Goal: Complete application form

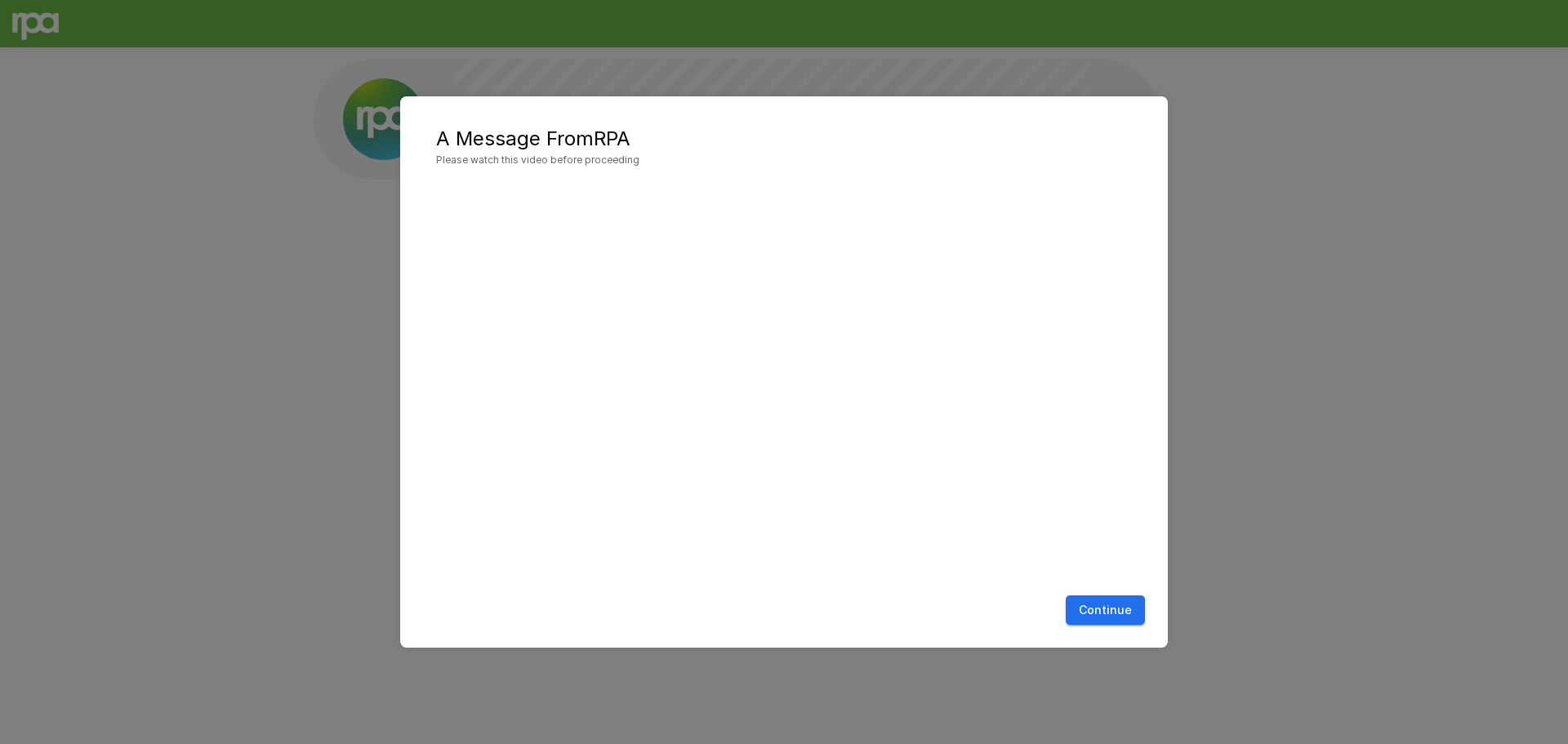
click at [1131, 612] on button "Continue" at bounding box center [1105, 610] width 79 height 30
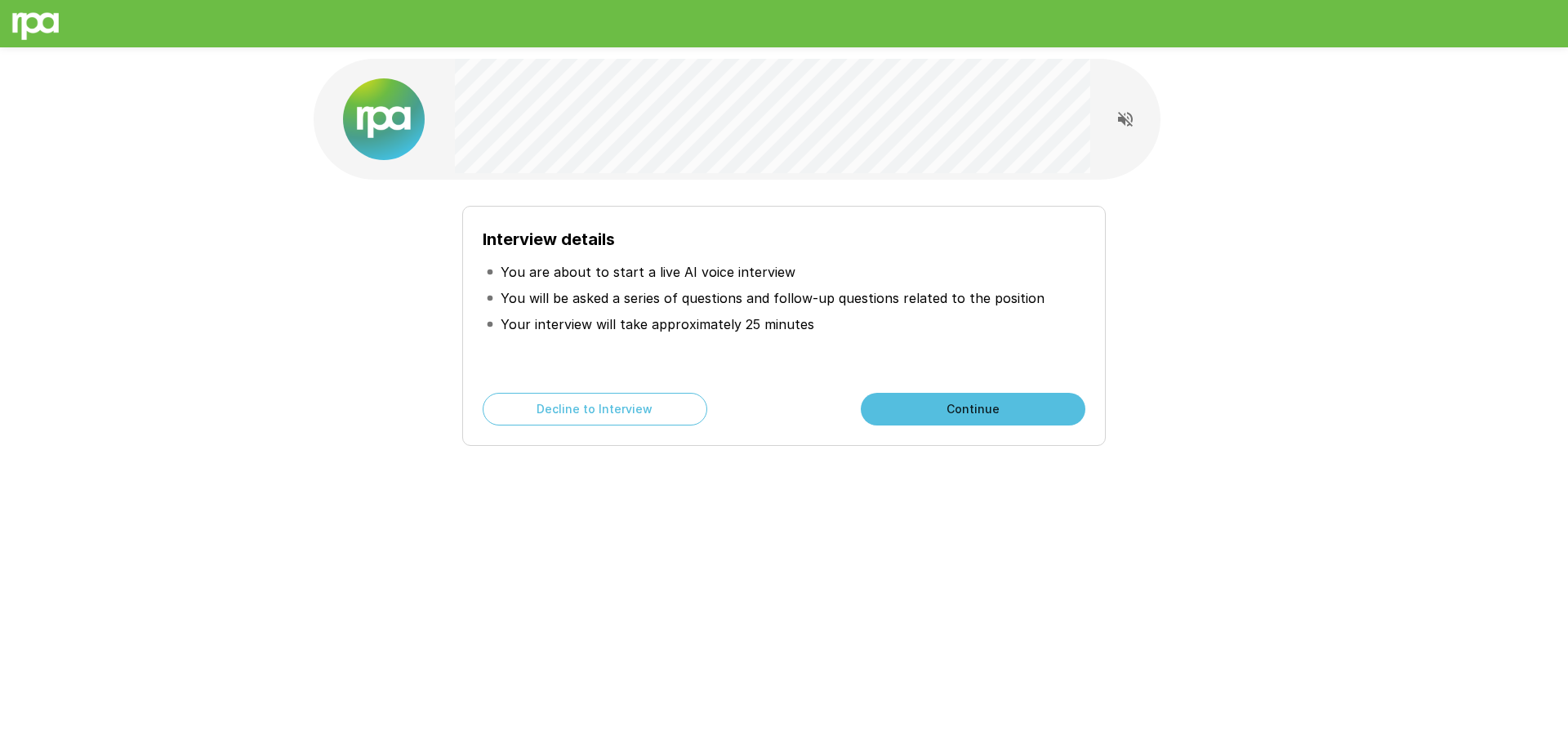
click at [963, 406] on button "Continue" at bounding box center [973, 409] width 224 height 33
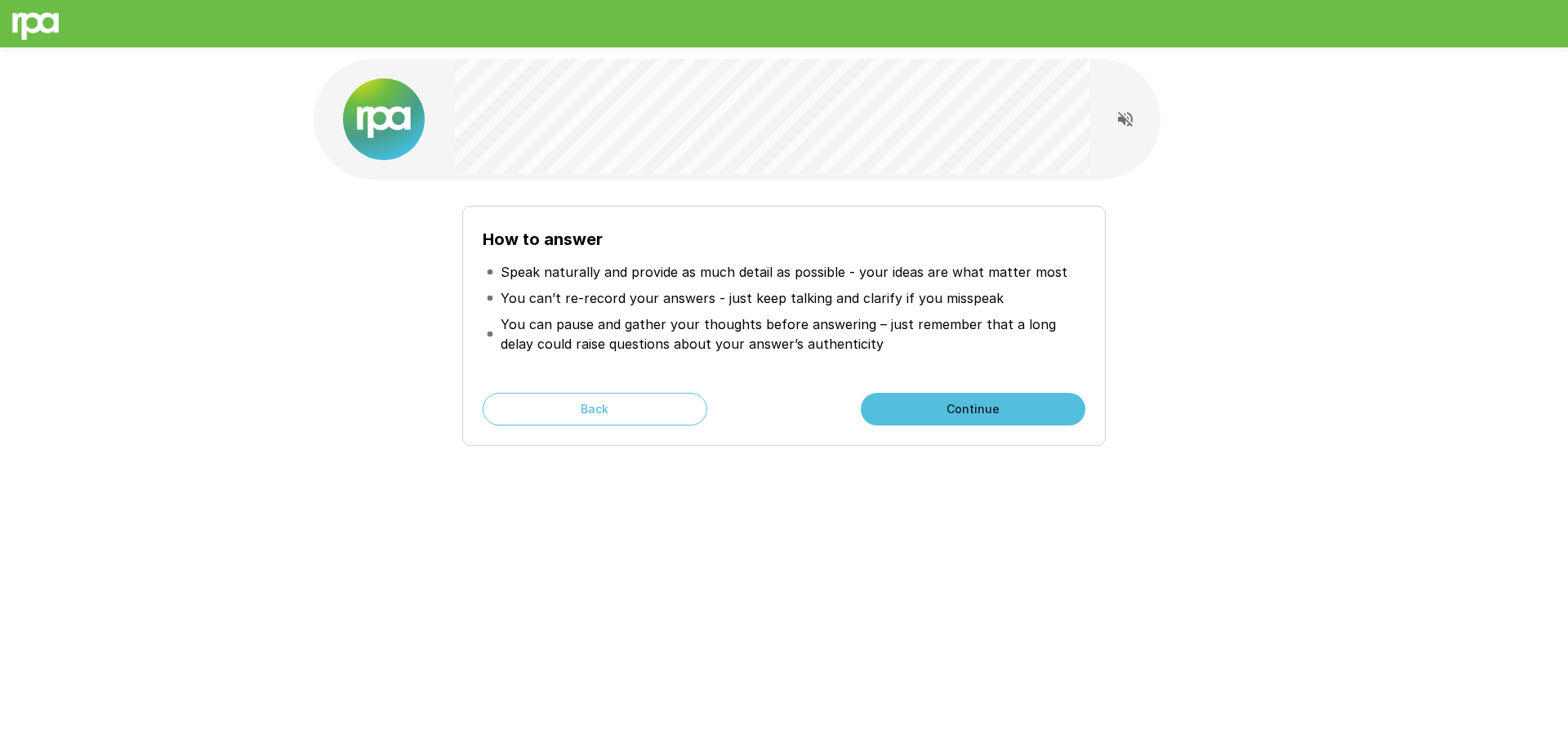
click at [959, 407] on button "Continue" at bounding box center [973, 409] width 224 height 33
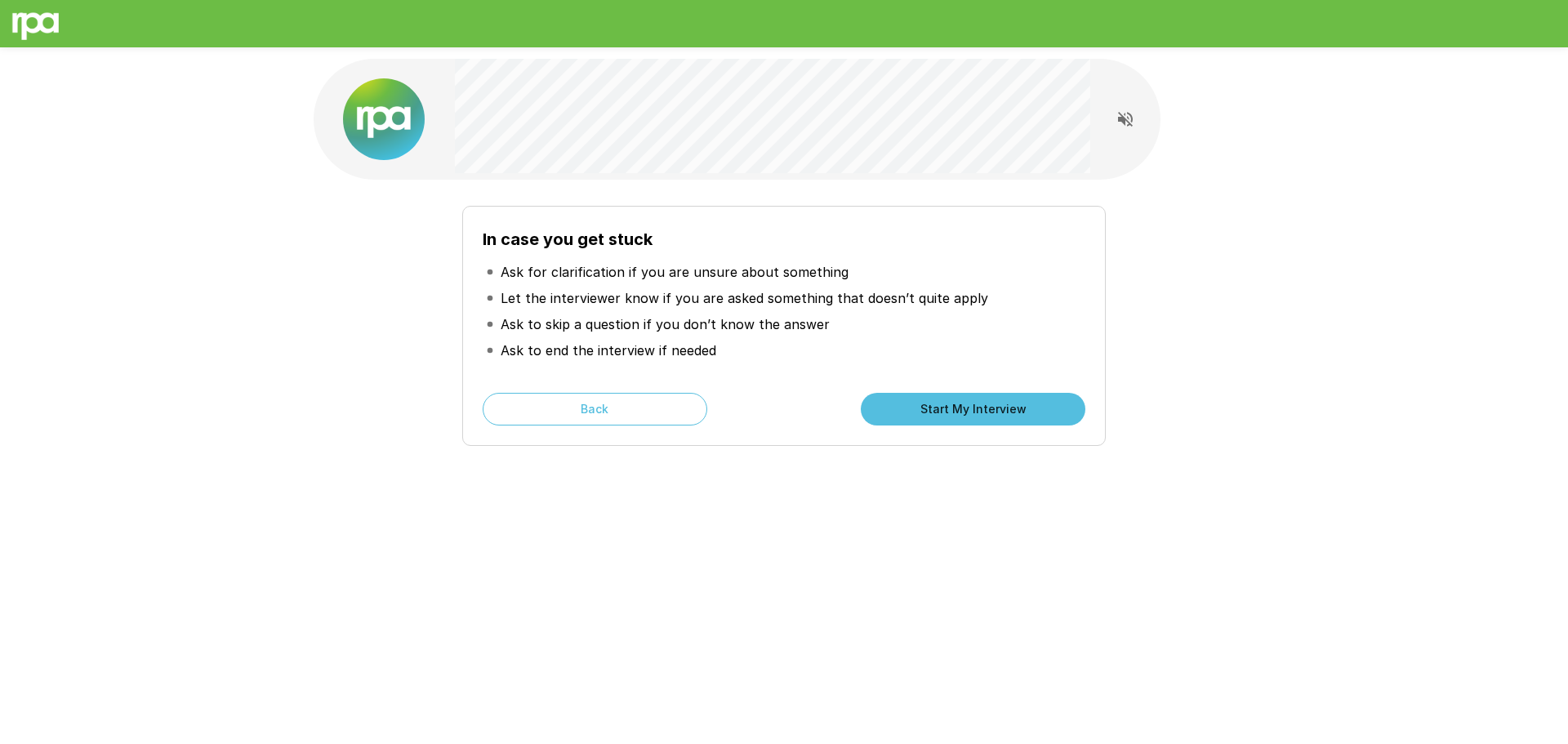
click at [996, 417] on button "Start My Interview" at bounding box center [973, 409] width 224 height 33
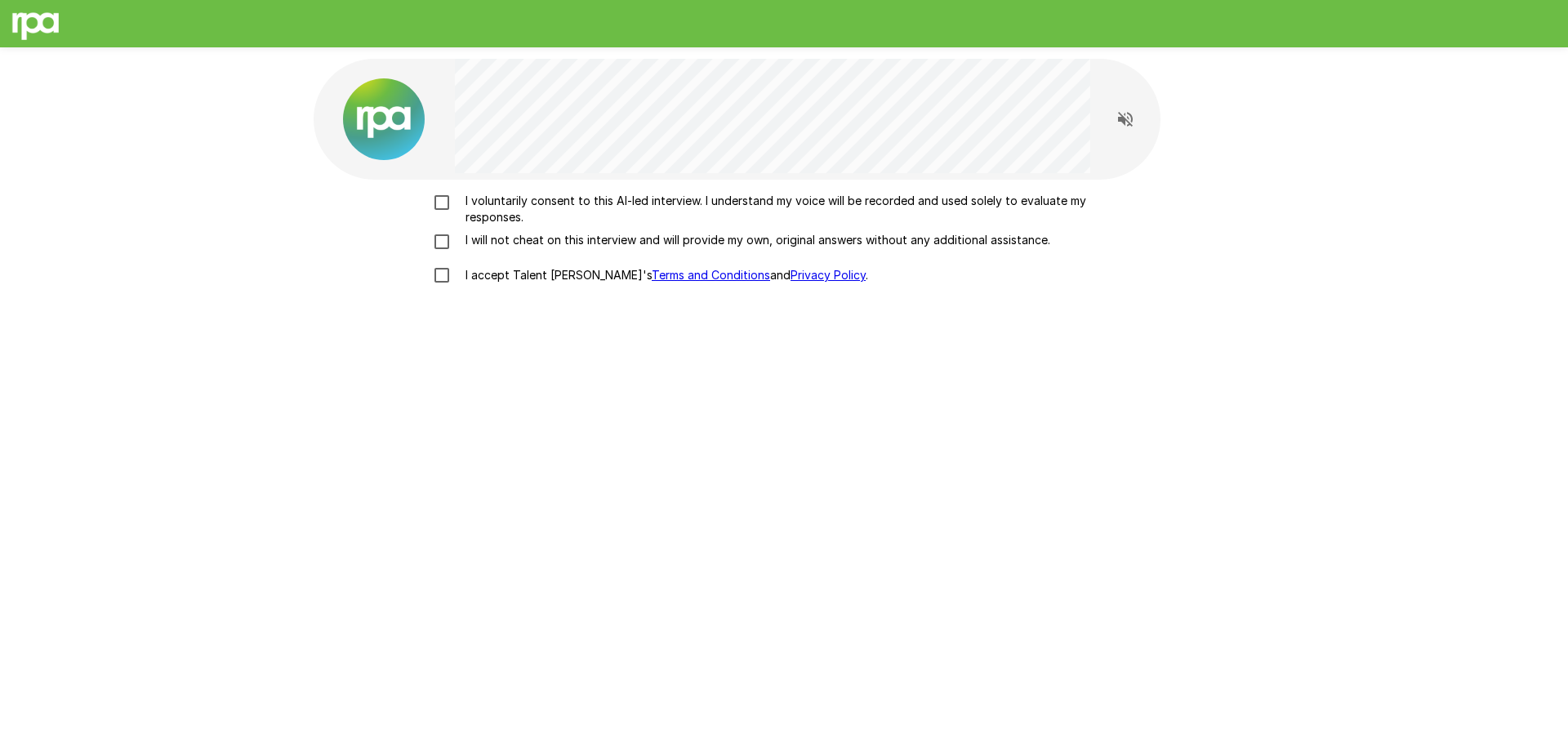
click at [644, 197] on p "I voluntarily consent to this AI-led interview. I understand my voice will be r…" at bounding box center [801, 208] width 685 height 33
click at [747, 240] on p "I will not cheat on this interview and will provide my own, original answers wi…" at bounding box center [754, 240] width 591 height 16
click at [530, 273] on p "I accept Talent Llama's Terms and Conditions and Privacy Policy ." at bounding box center [664, 274] width 409 height 16
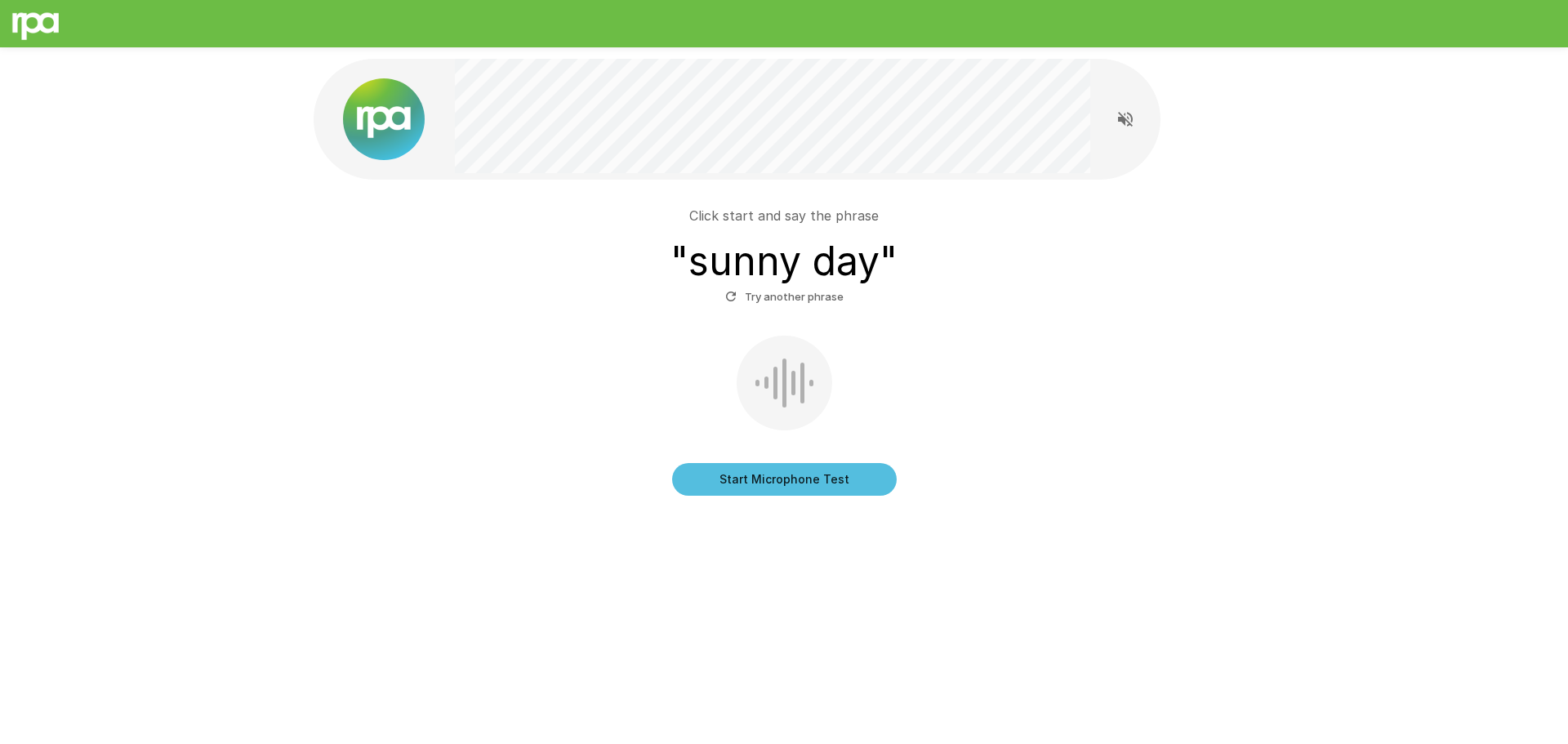
click at [814, 477] on button "Start Microphone Test" at bounding box center [784, 479] width 224 height 33
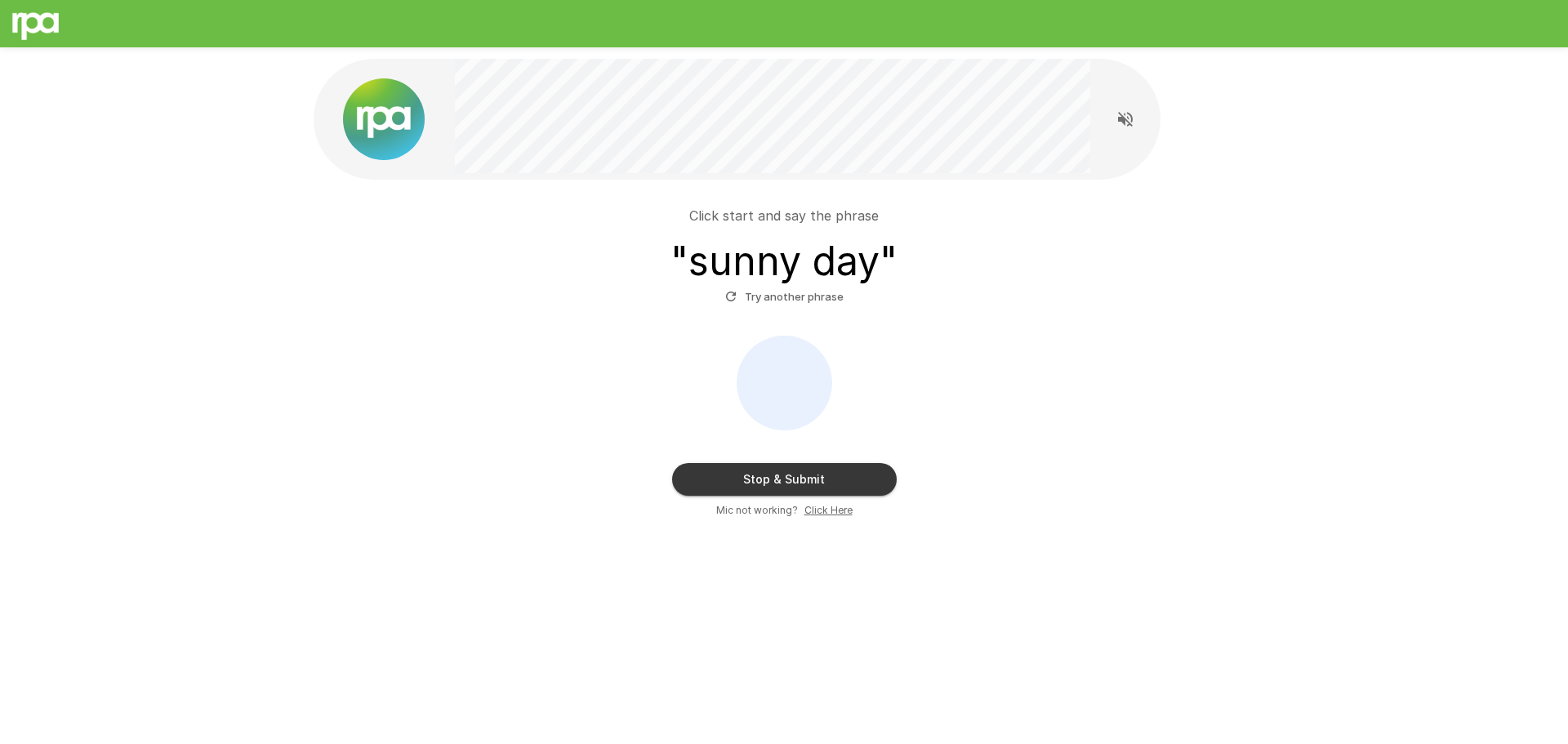
click at [855, 485] on button "Stop & Submit" at bounding box center [784, 479] width 224 height 33
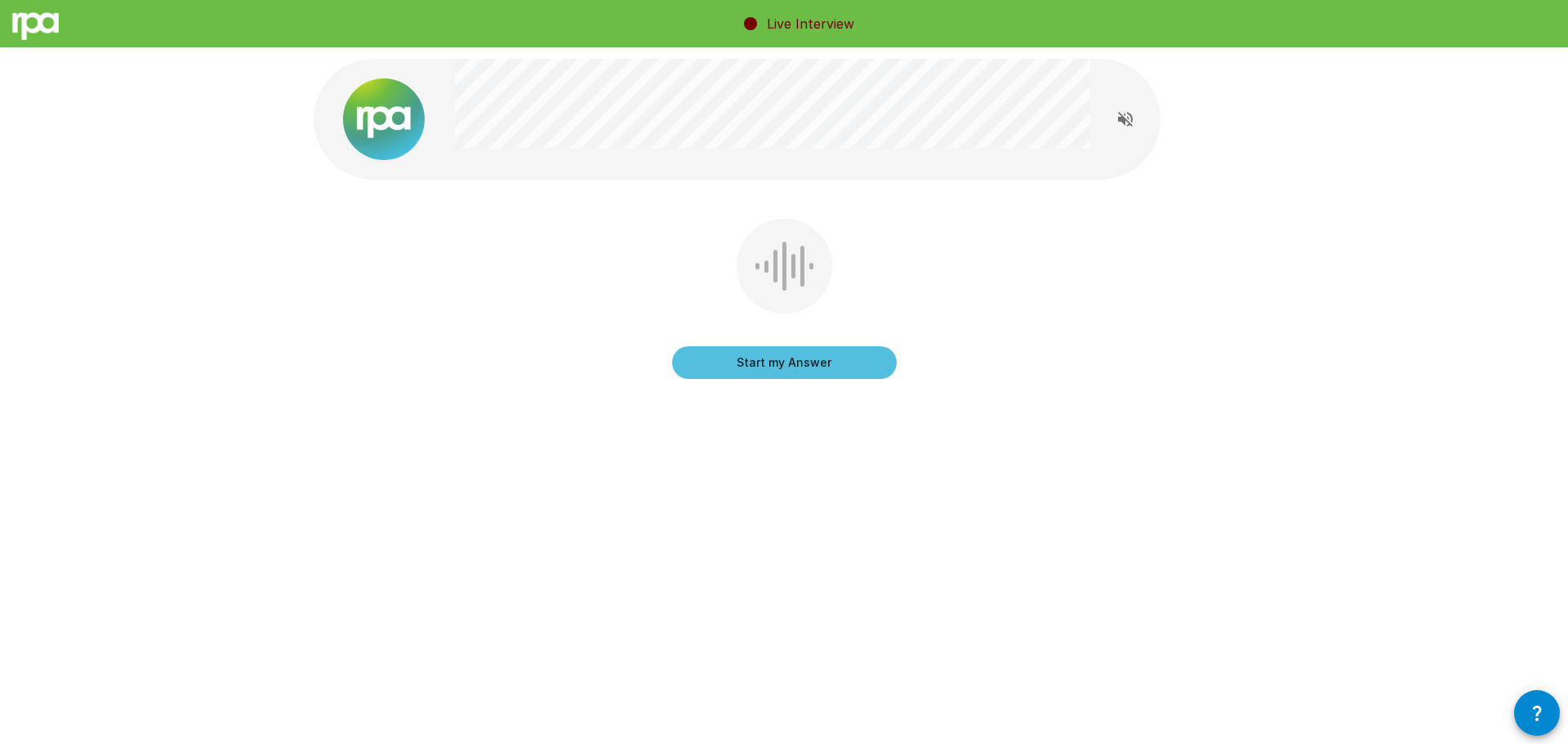
click at [784, 364] on button "Start my Answer" at bounding box center [784, 362] width 224 height 33
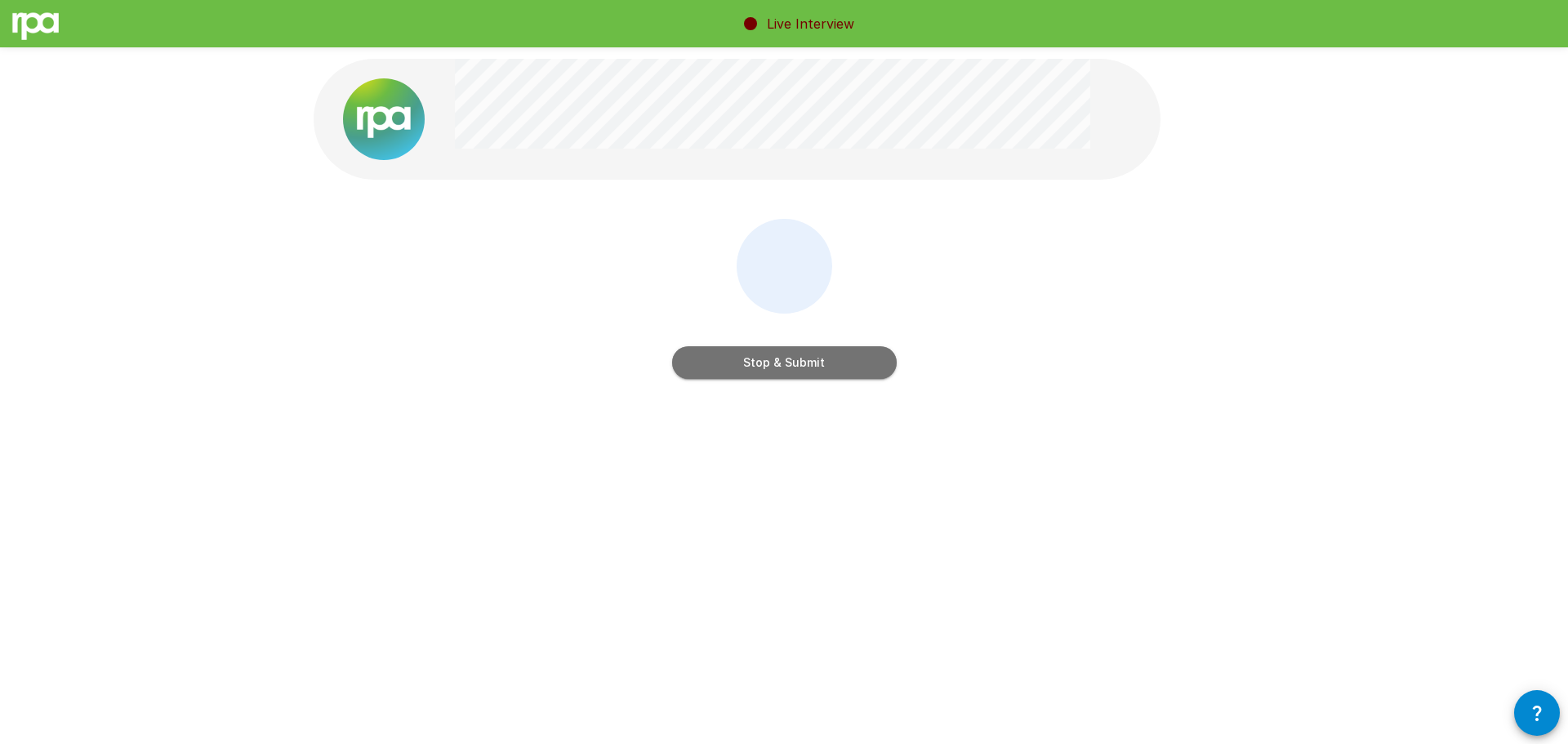
click at [711, 358] on button "Stop & Submit" at bounding box center [784, 362] width 224 height 33
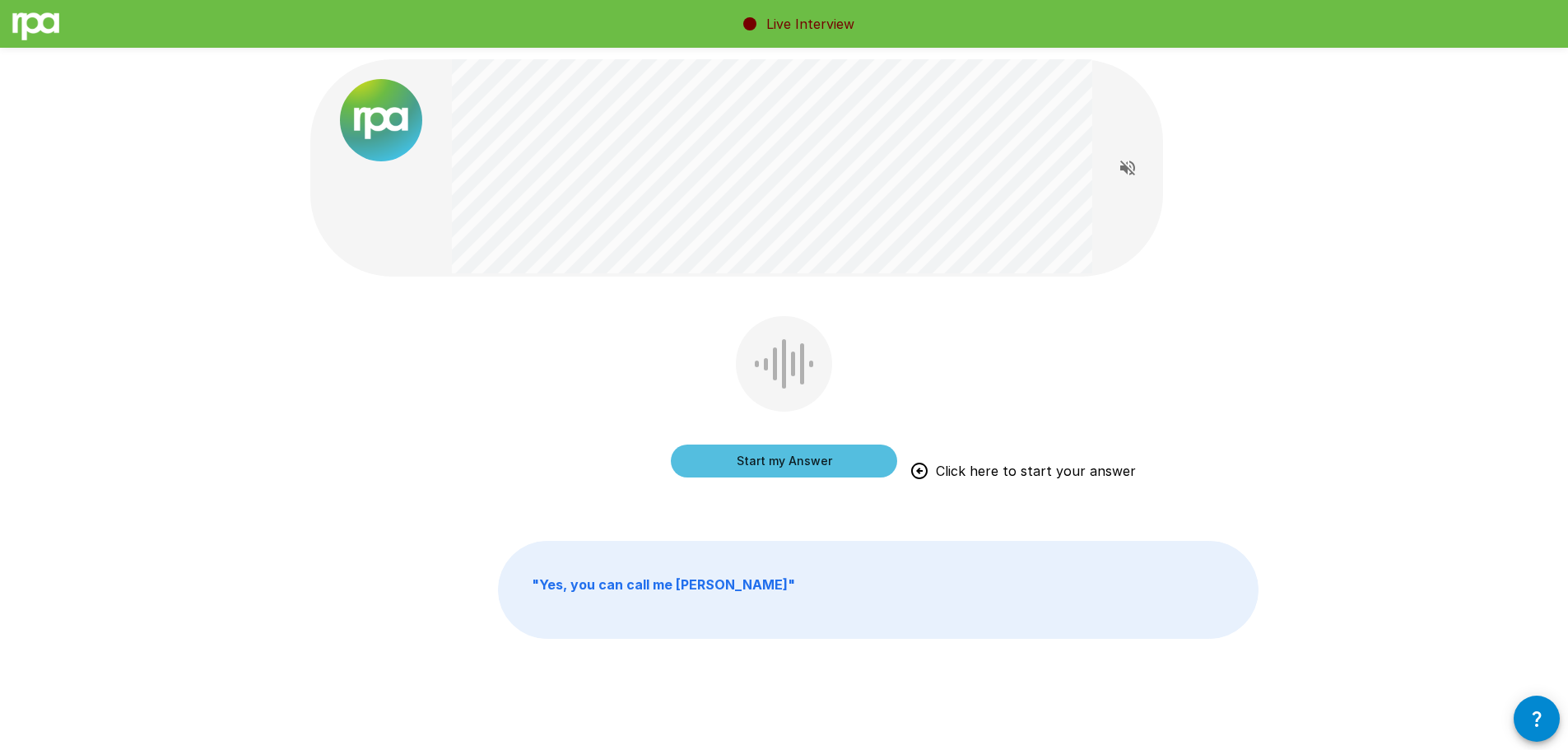
click at [802, 464] on button "Start my Answer" at bounding box center [784, 461] width 226 height 33
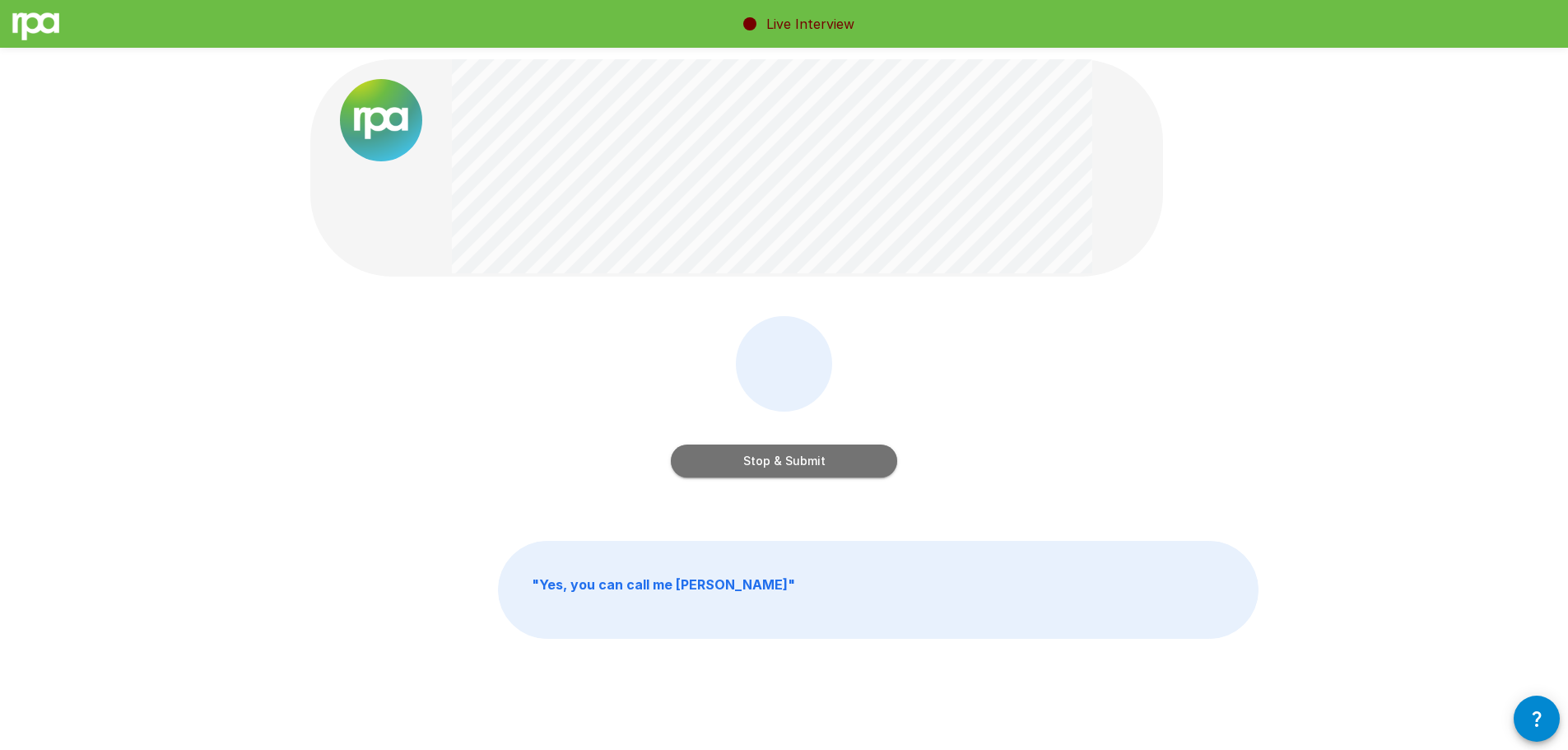
click at [814, 467] on button "Stop & Submit" at bounding box center [784, 461] width 226 height 33
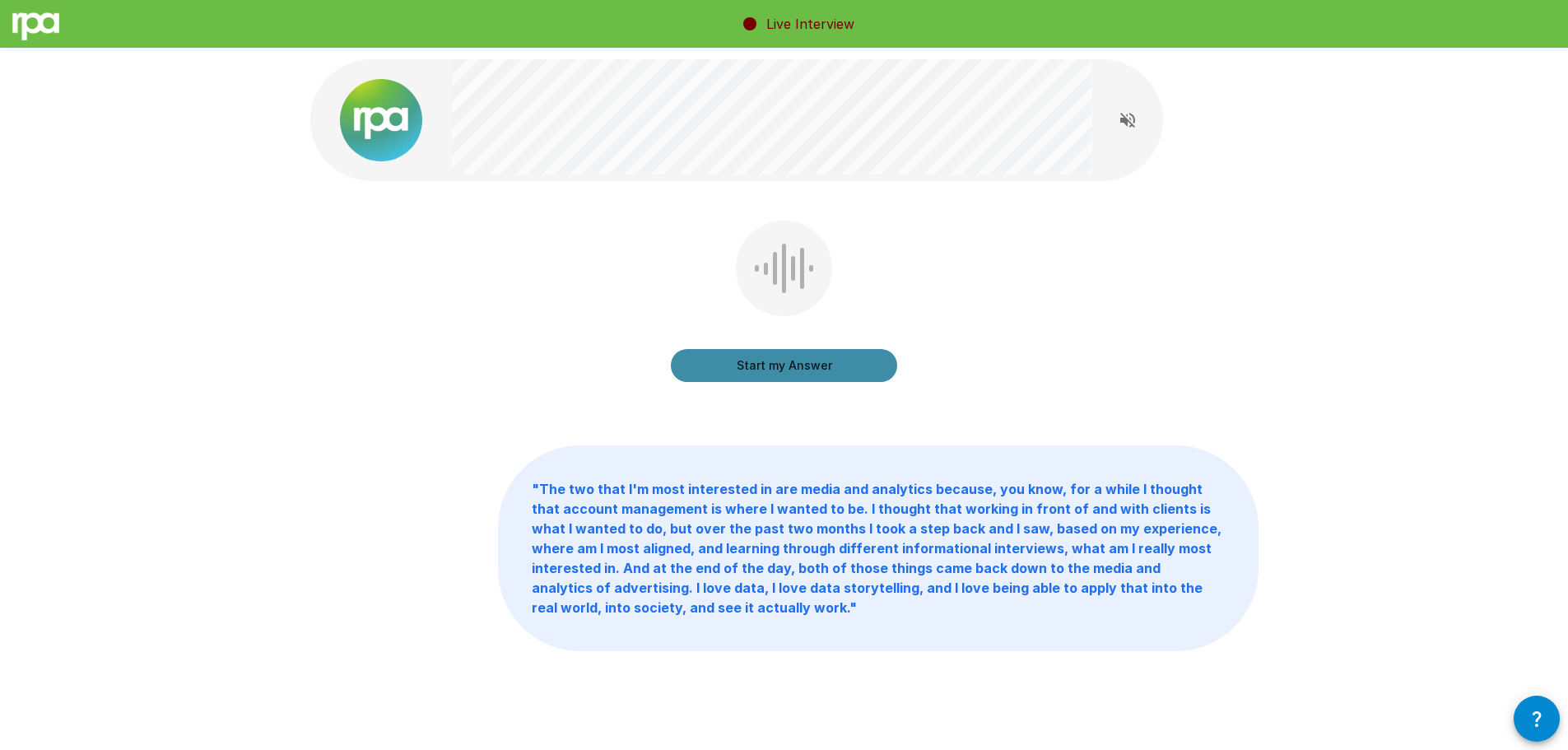
click at [851, 367] on button "Start my Answer" at bounding box center [784, 365] width 226 height 33
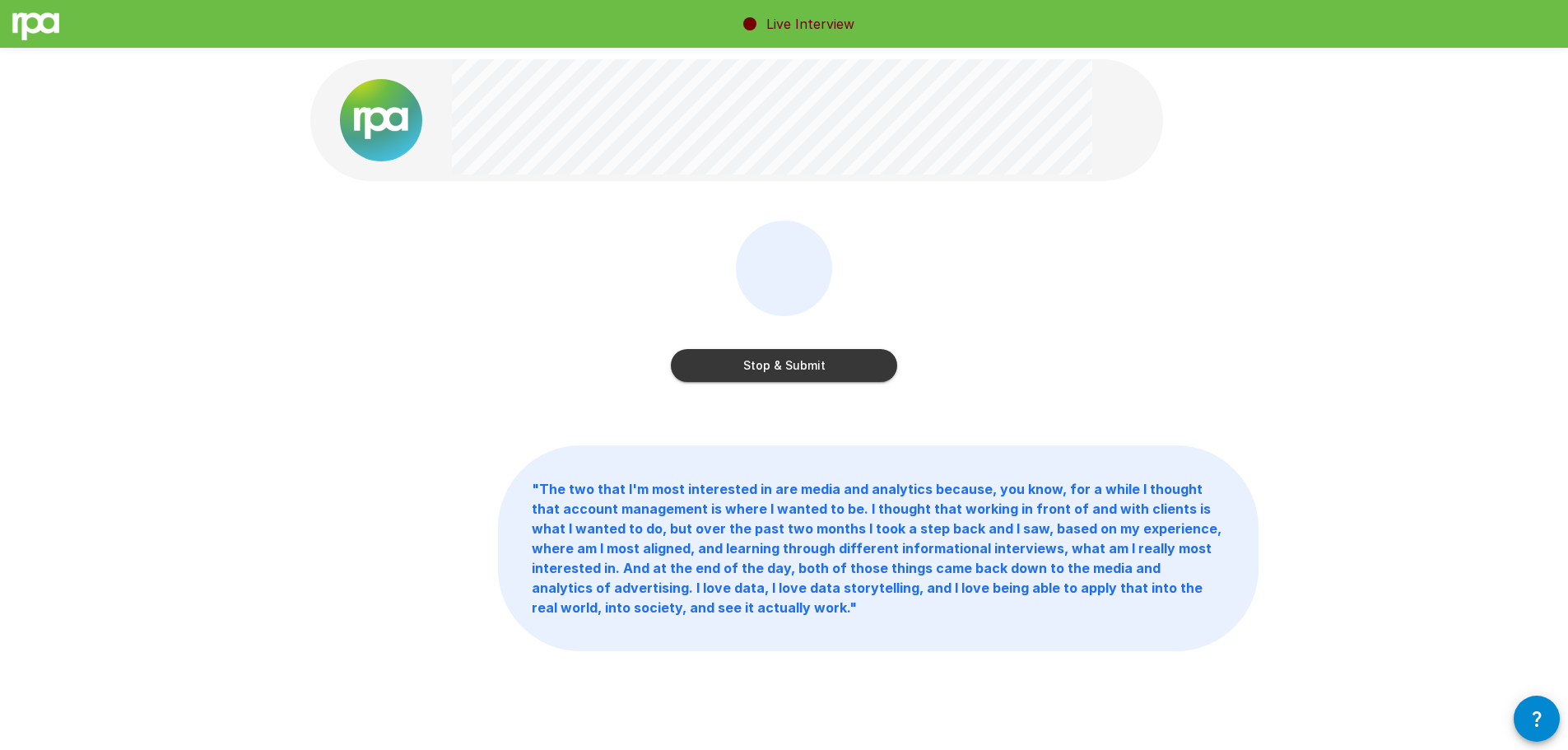
click at [790, 375] on button "Stop & Submit" at bounding box center [784, 365] width 226 height 33
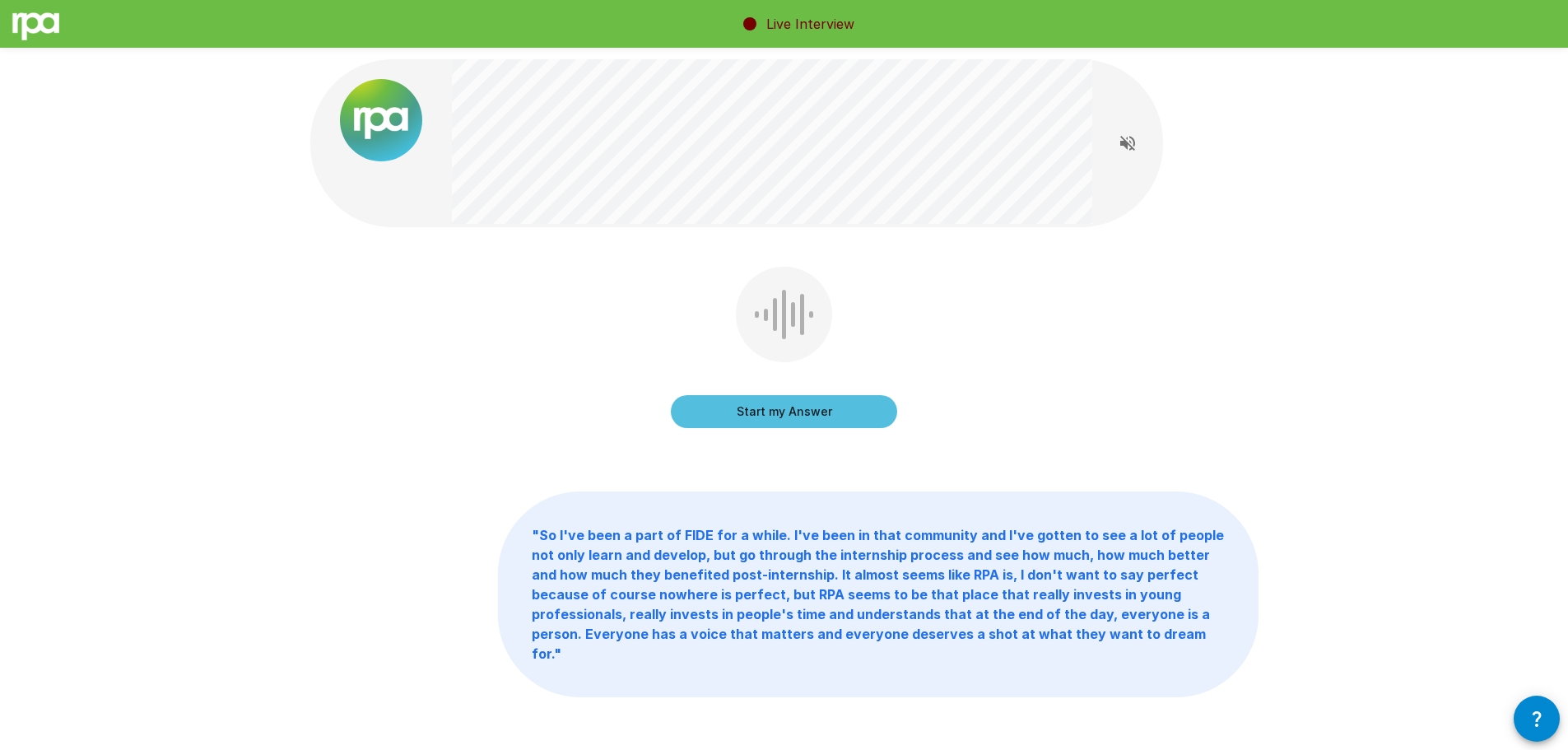
click at [819, 413] on button "Start my Answer" at bounding box center [784, 412] width 226 height 33
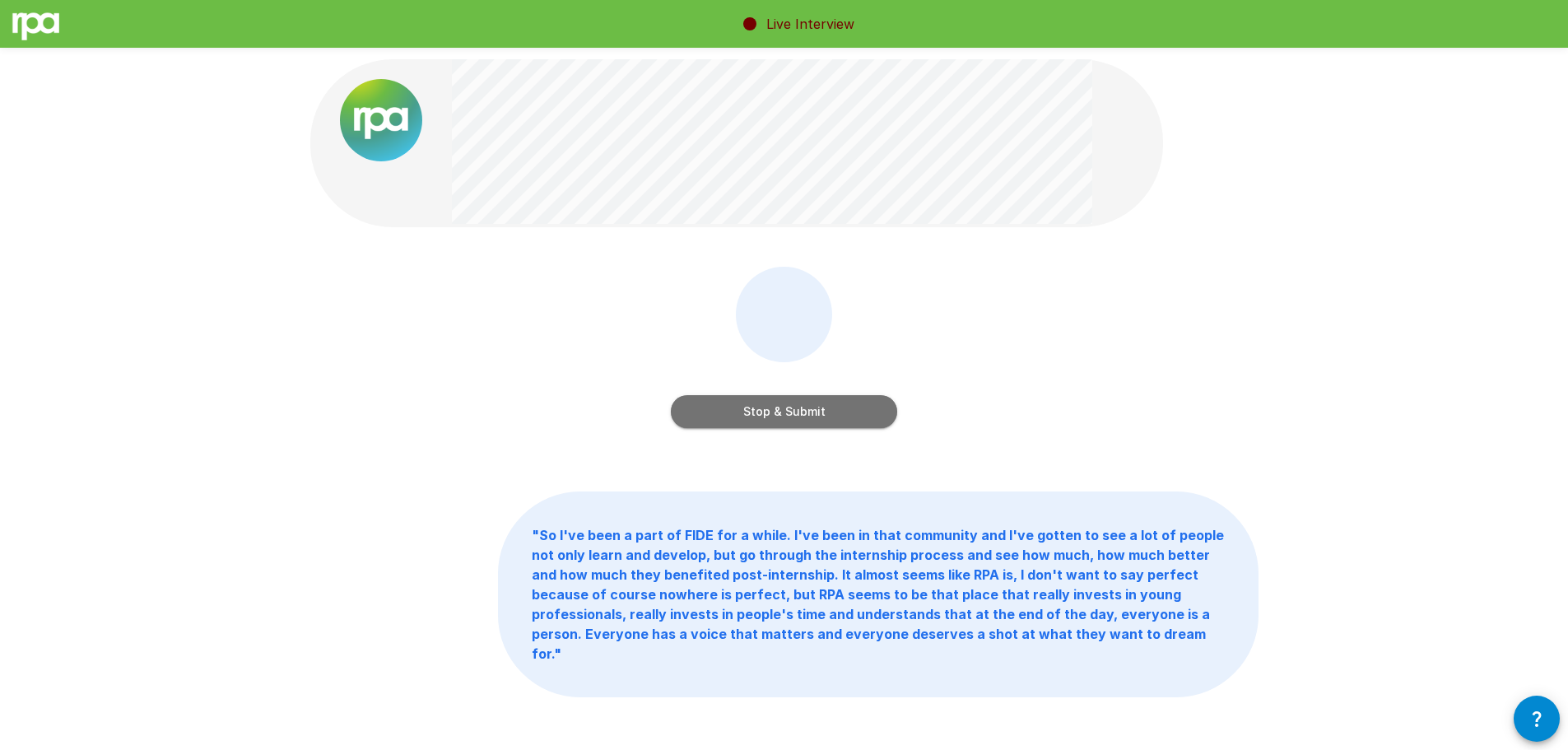
click at [822, 409] on button "Stop & Submit" at bounding box center [784, 412] width 226 height 33
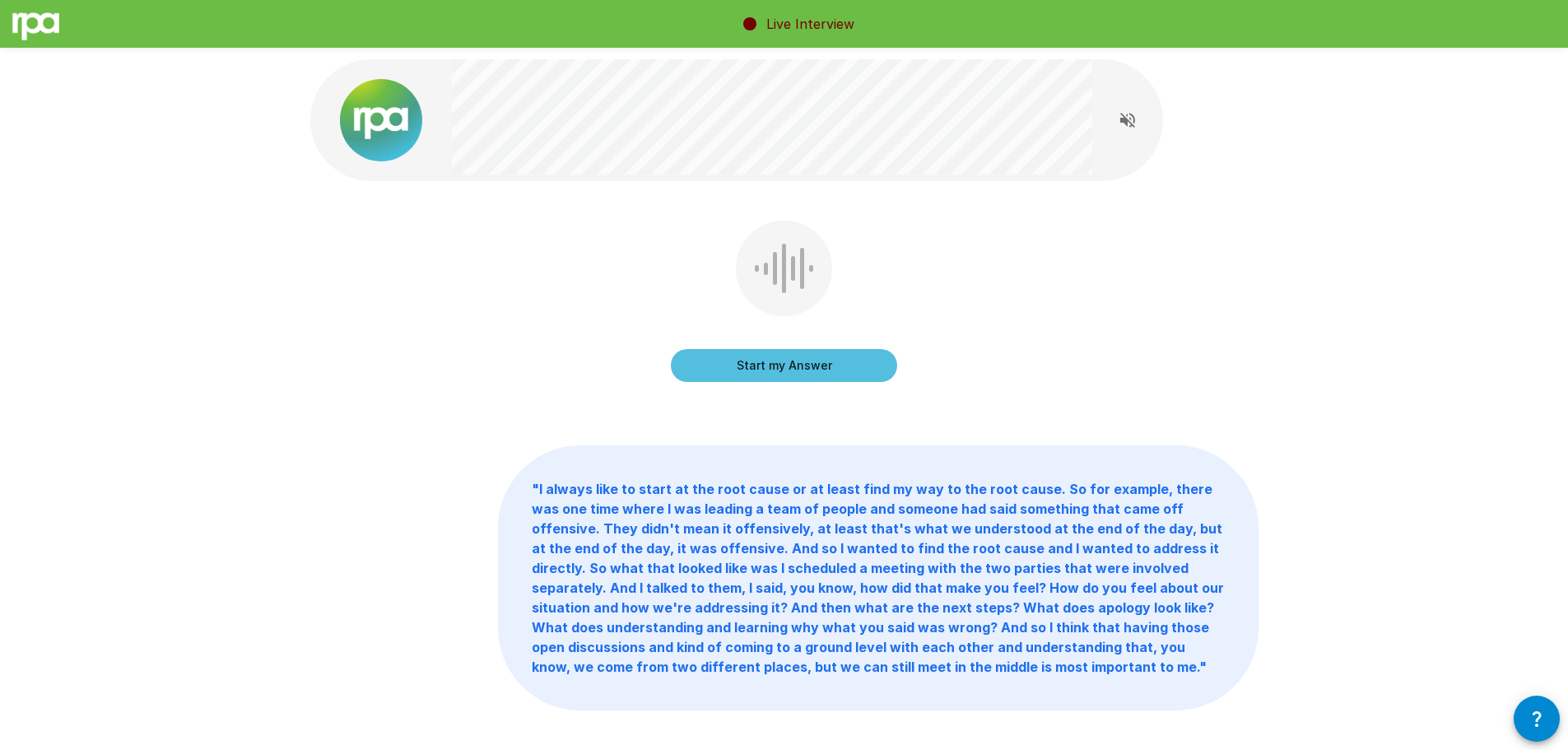
click at [814, 367] on button "Start my Answer" at bounding box center [784, 365] width 226 height 33
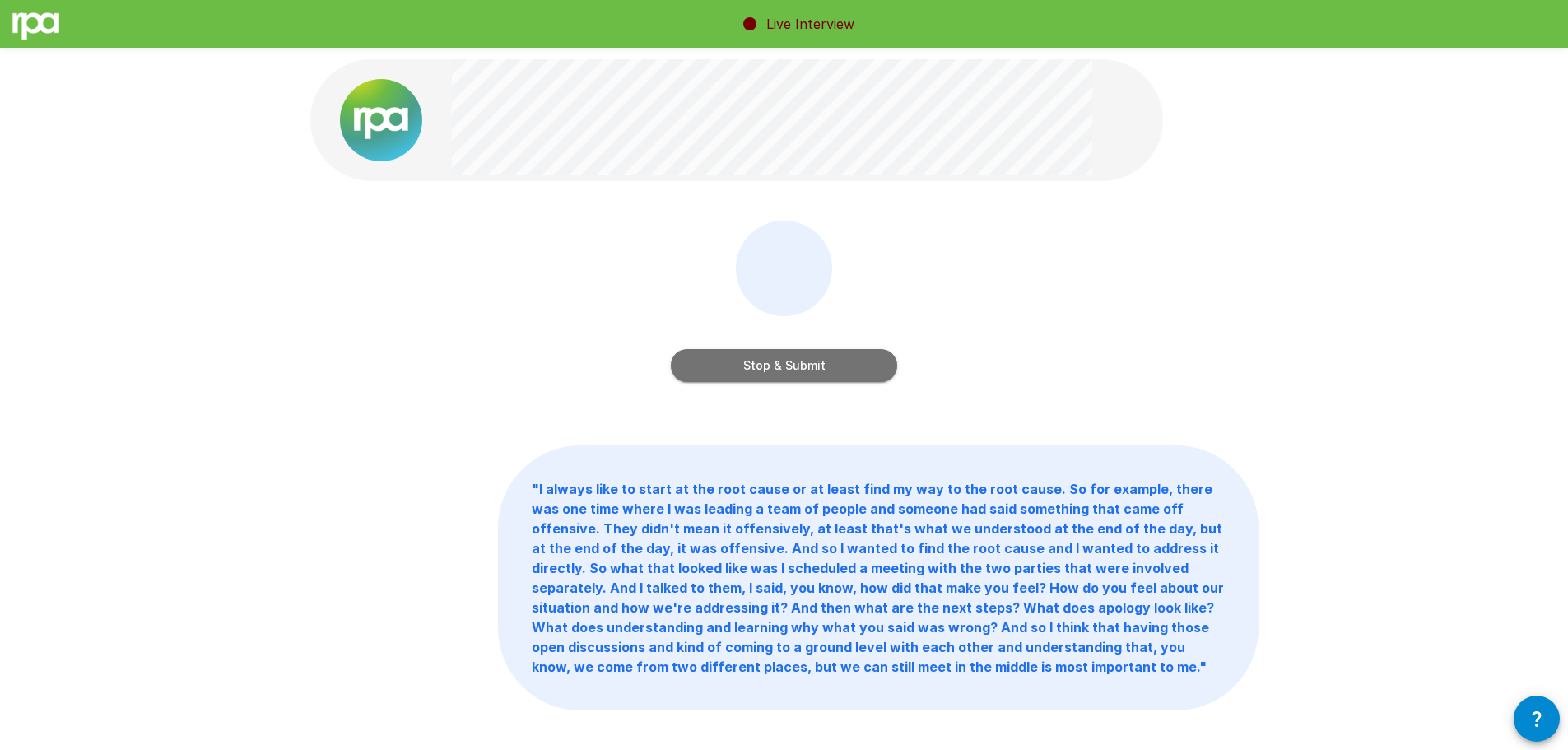
click at [794, 353] on button "Stop & Submit" at bounding box center [784, 365] width 226 height 33
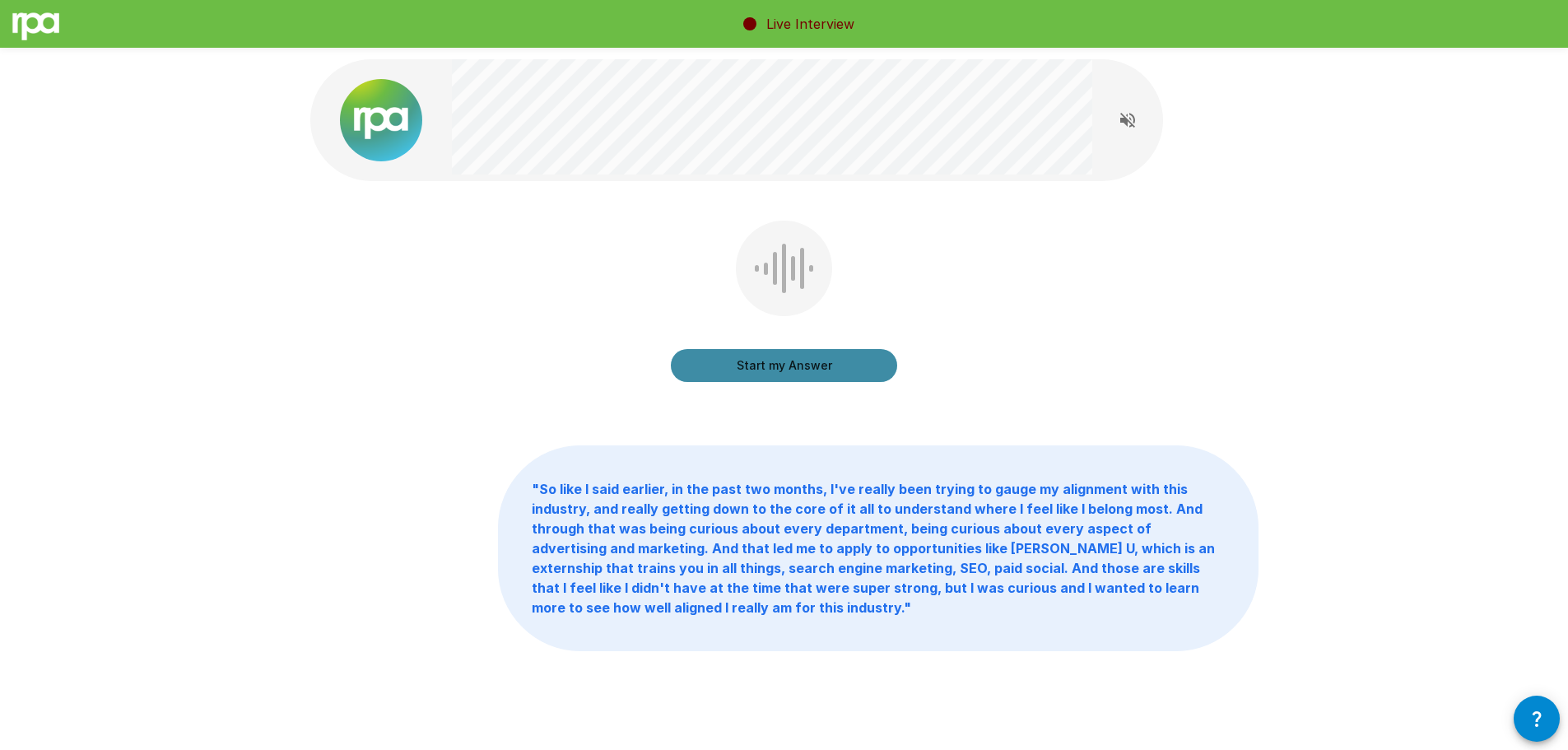
click at [794, 375] on button "Start my Answer" at bounding box center [784, 365] width 226 height 33
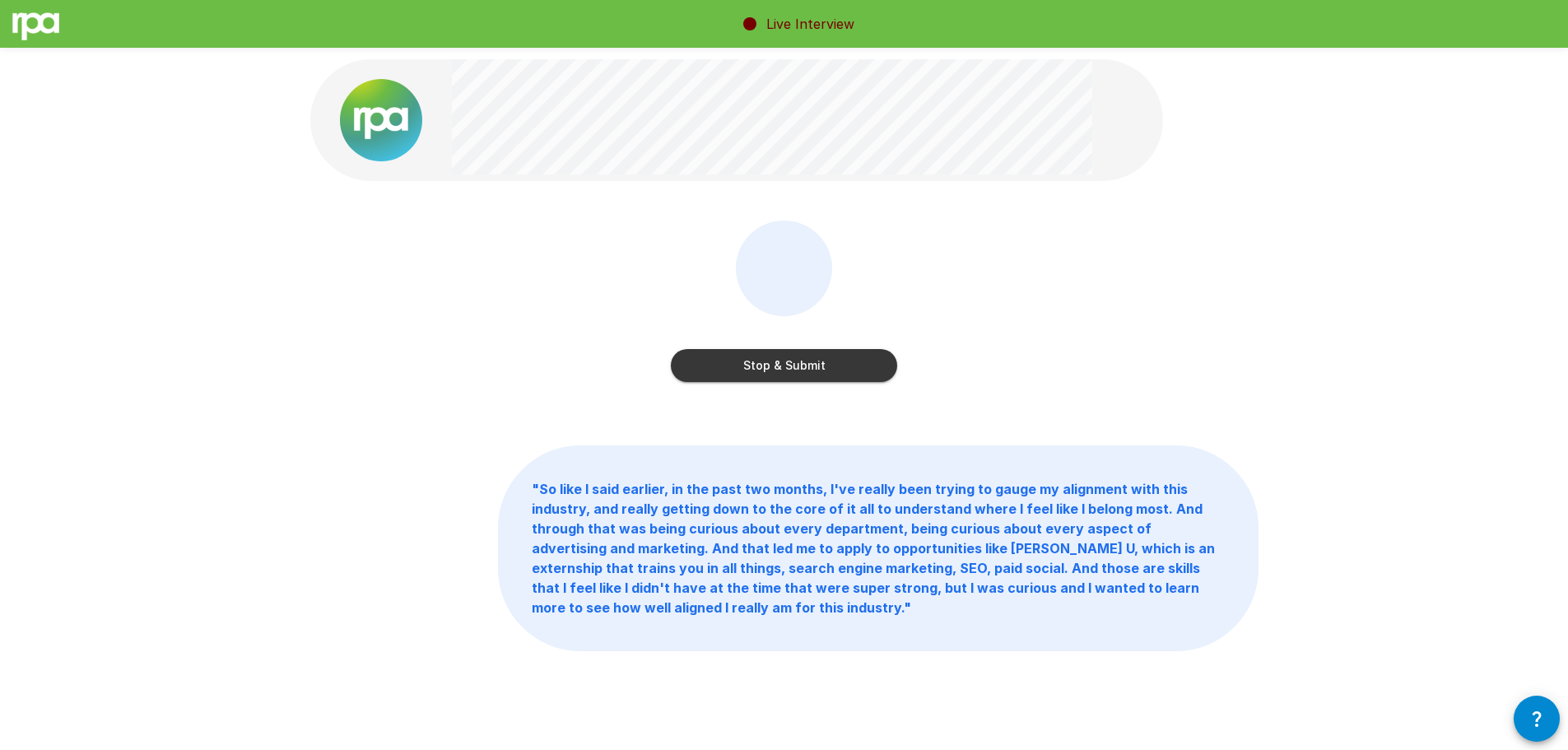
click at [825, 371] on button "Stop & Submit" at bounding box center [784, 365] width 226 height 33
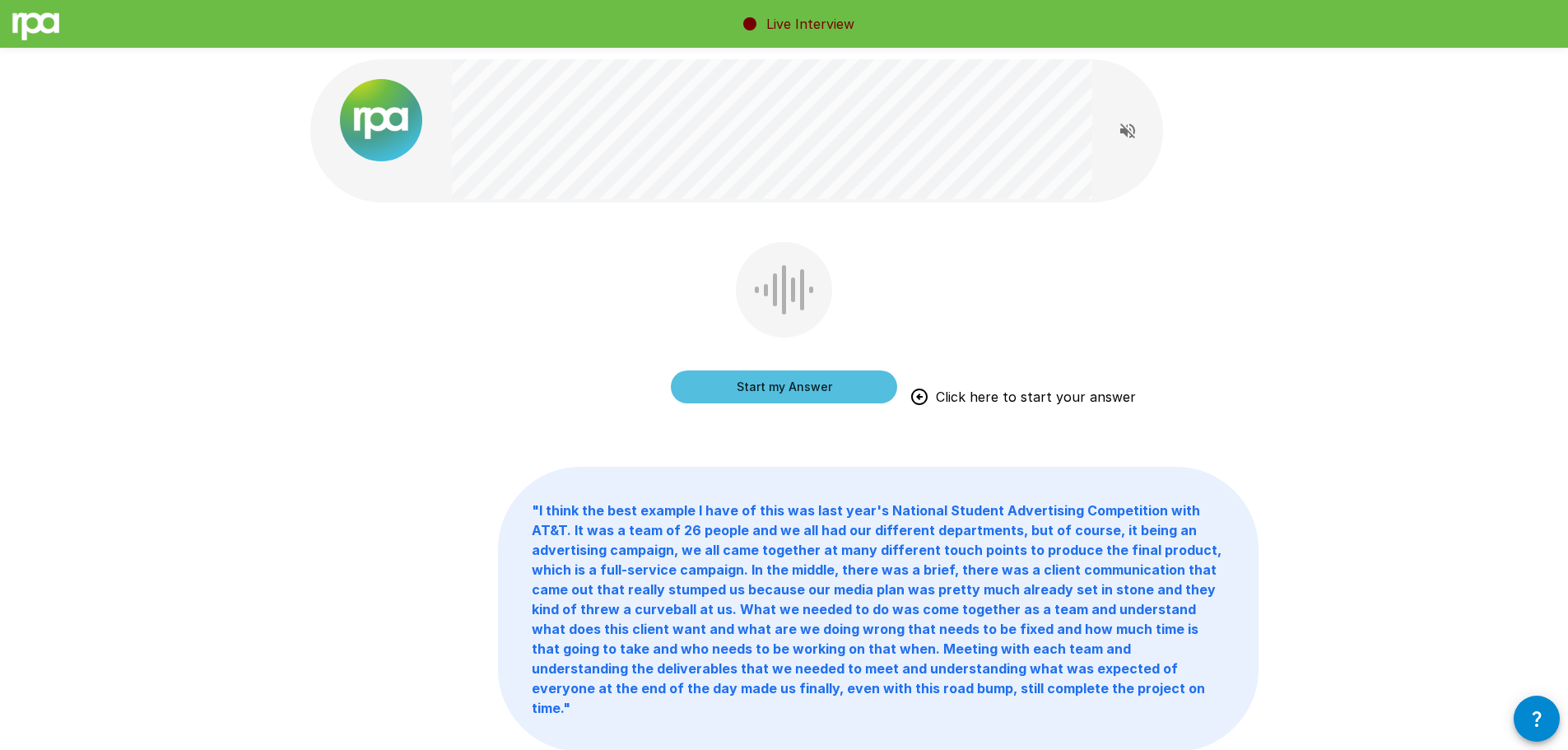
click at [790, 387] on button "Start my Answer" at bounding box center [784, 387] width 226 height 33
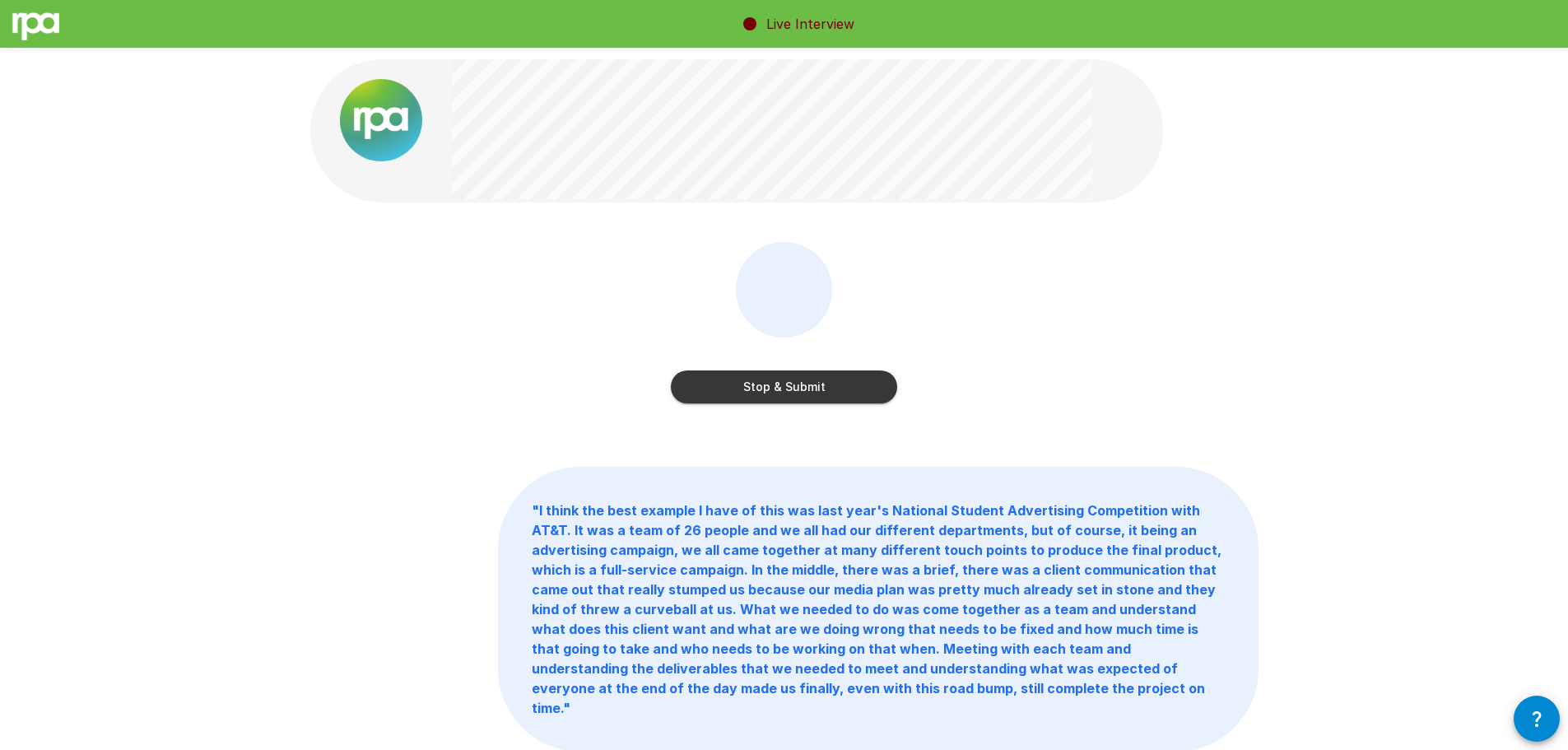
click at [835, 378] on button "Stop & Submit" at bounding box center [784, 387] width 226 height 33
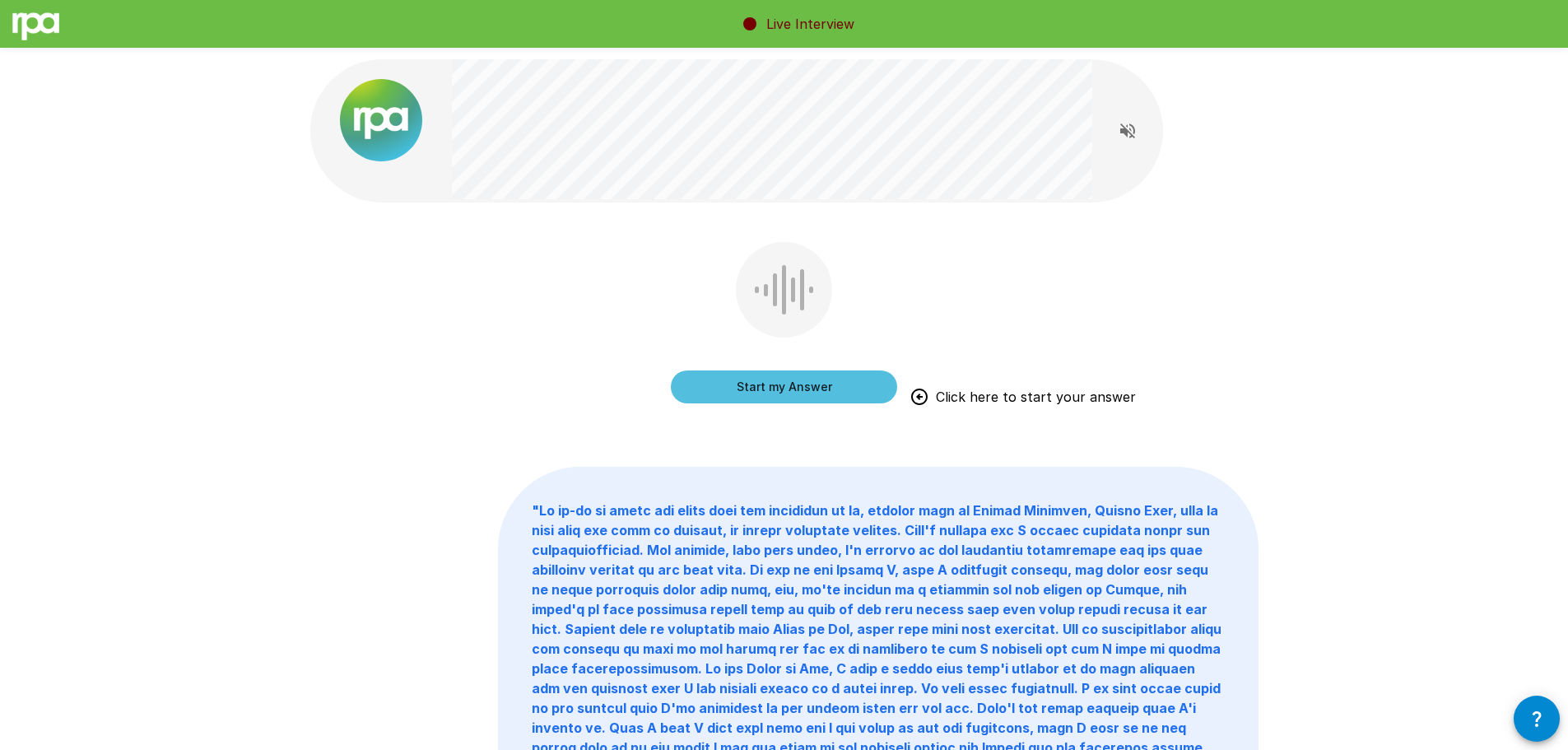
click at [791, 391] on button "Start my Answer" at bounding box center [784, 387] width 226 height 33
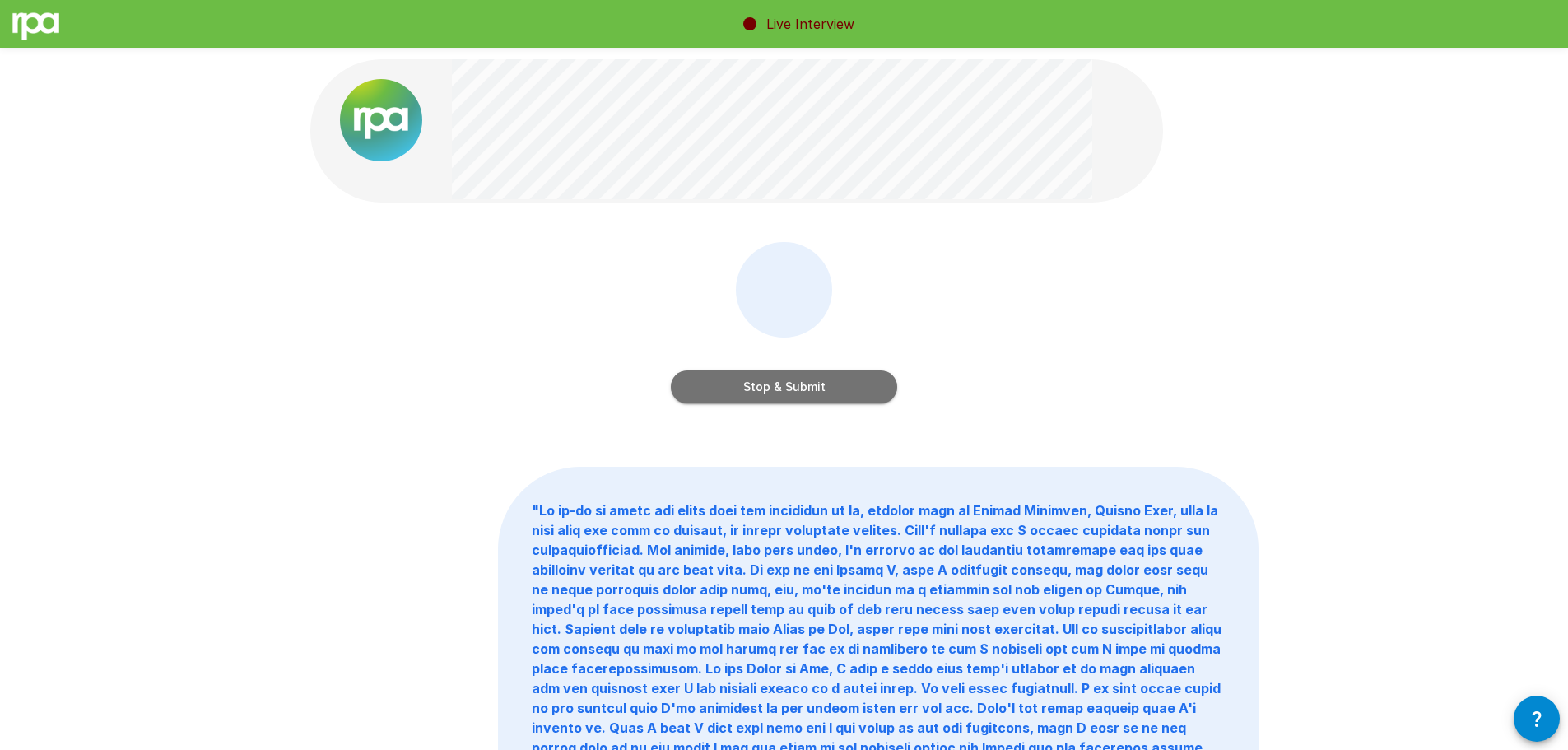
click at [825, 392] on button "Stop & Submit" at bounding box center [784, 387] width 226 height 33
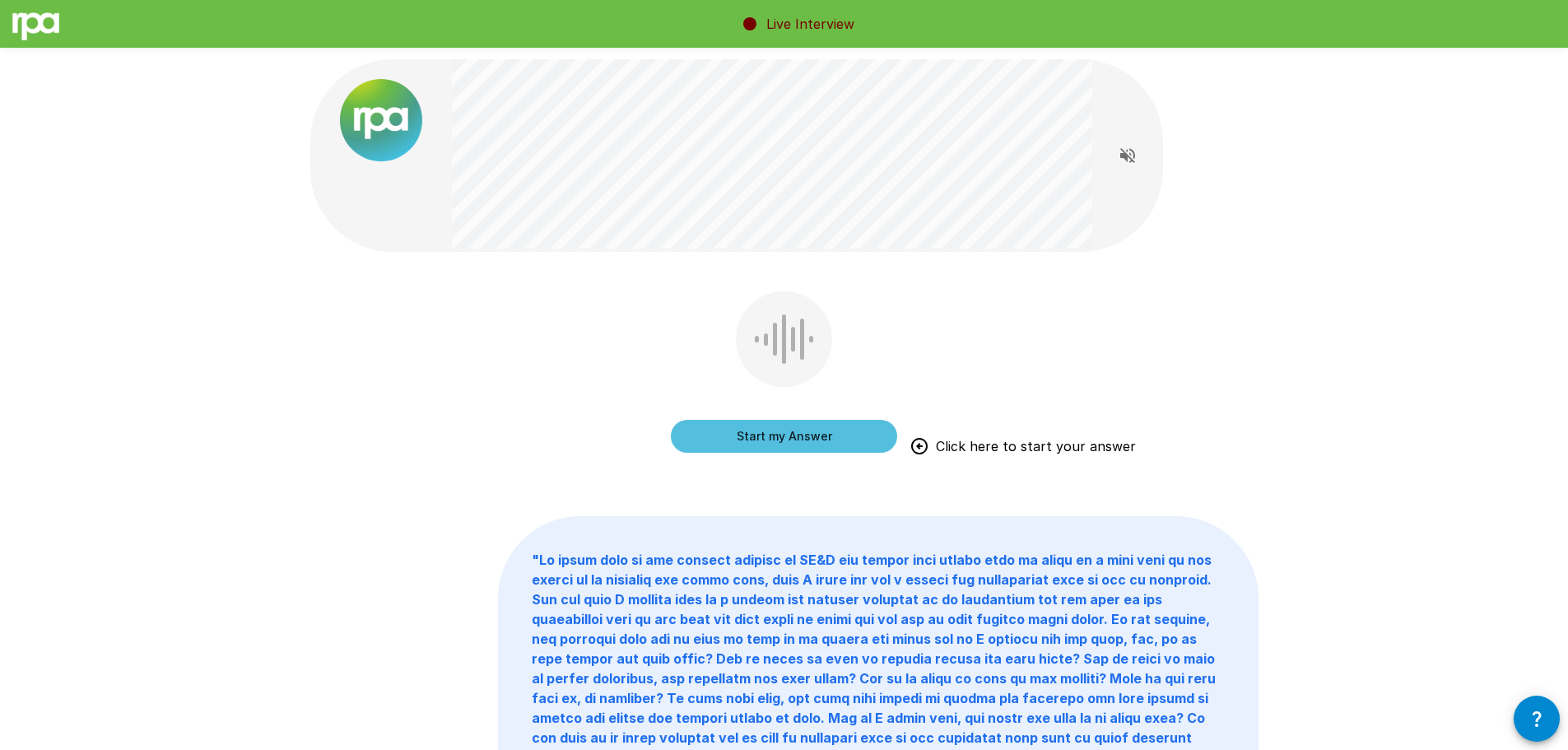
click at [777, 437] on button "Start my Answer" at bounding box center [784, 436] width 226 height 33
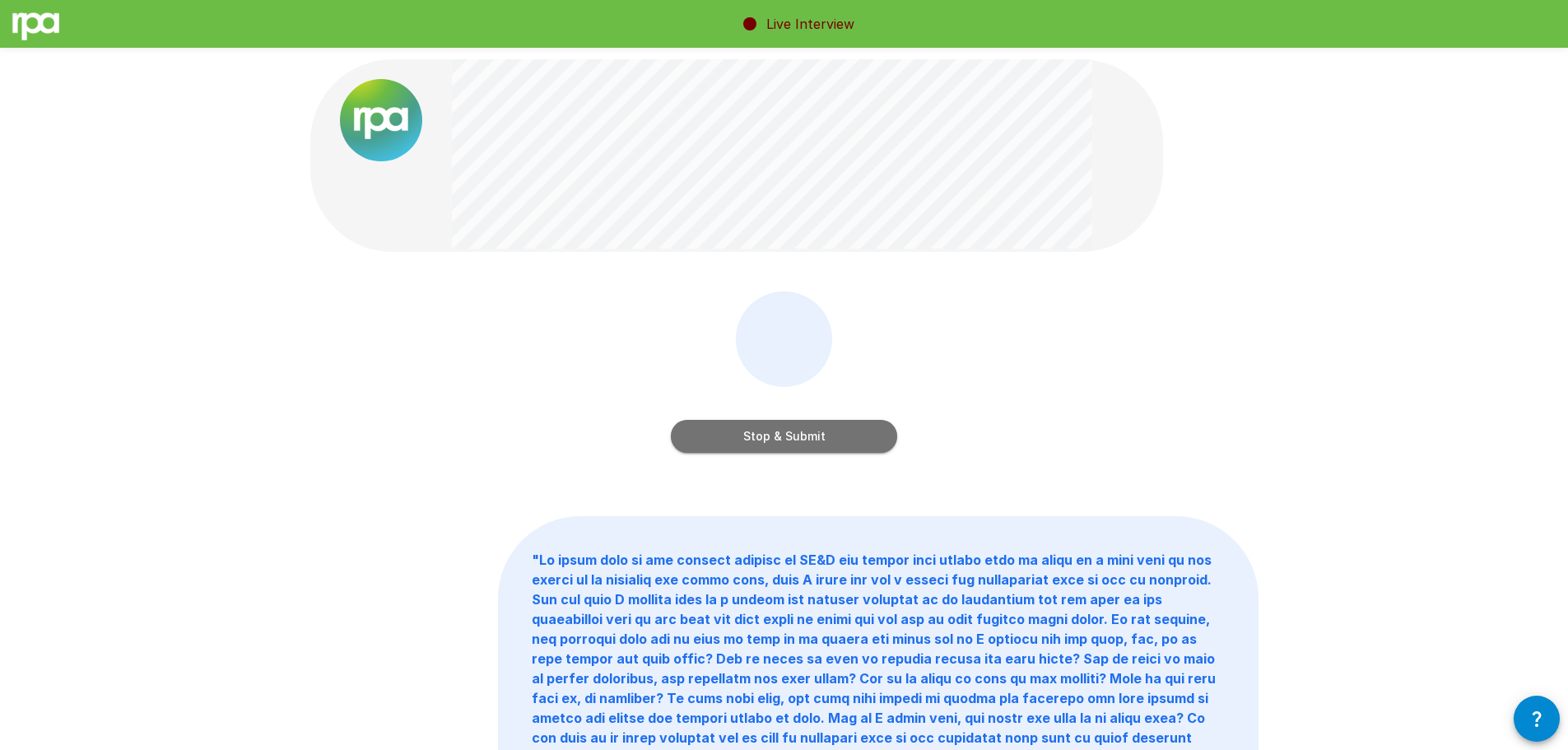
click at [832, 433] on button "Stop & Submit" at bounding box center [784, 436] width 226 height 33
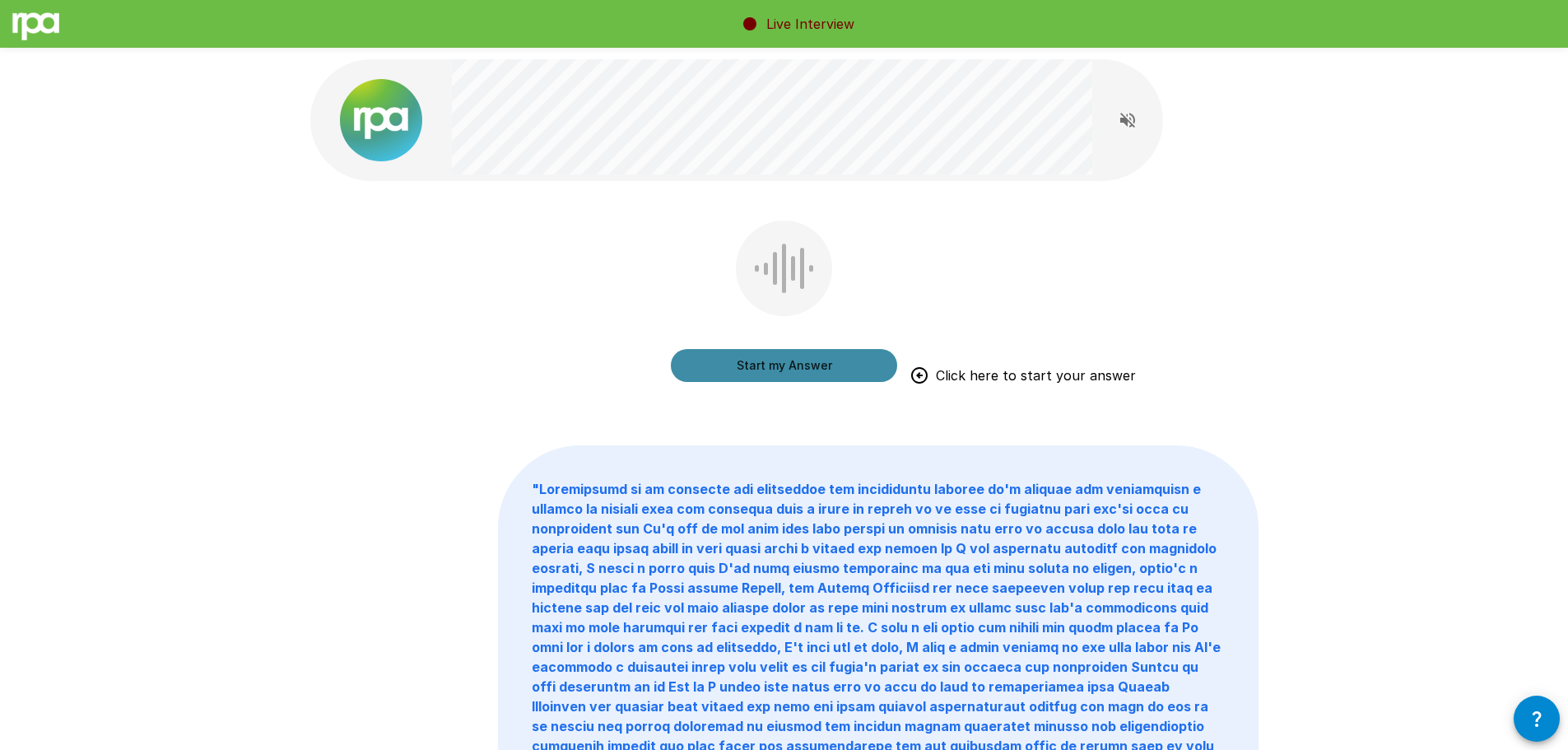
click at [813, 363] on button "Start my Answer" at bounding box center [784, 365] width 226 height 33
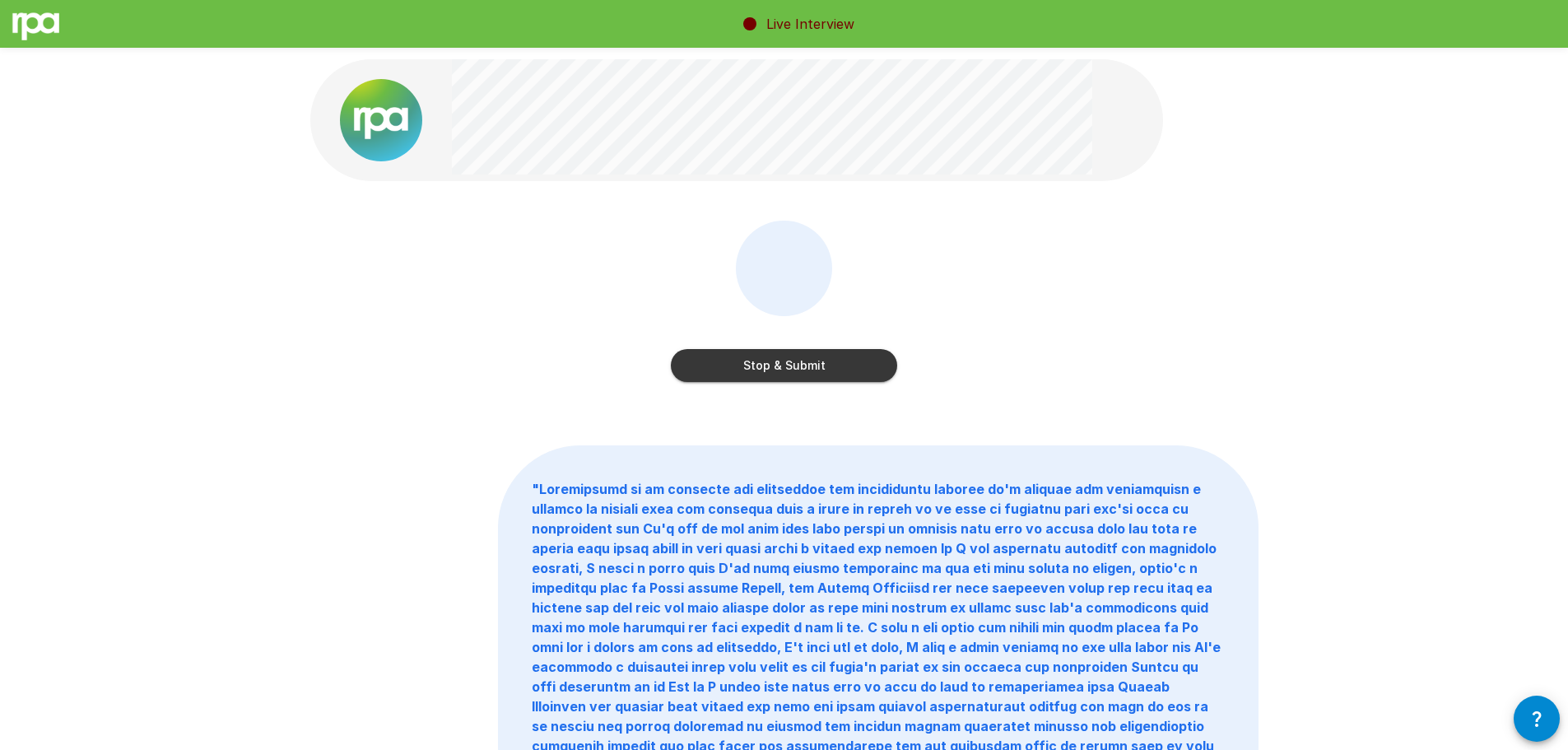
click at [746, 366] on button "Stop & Submit" at bounding box center [784, 365] width 226 height 33
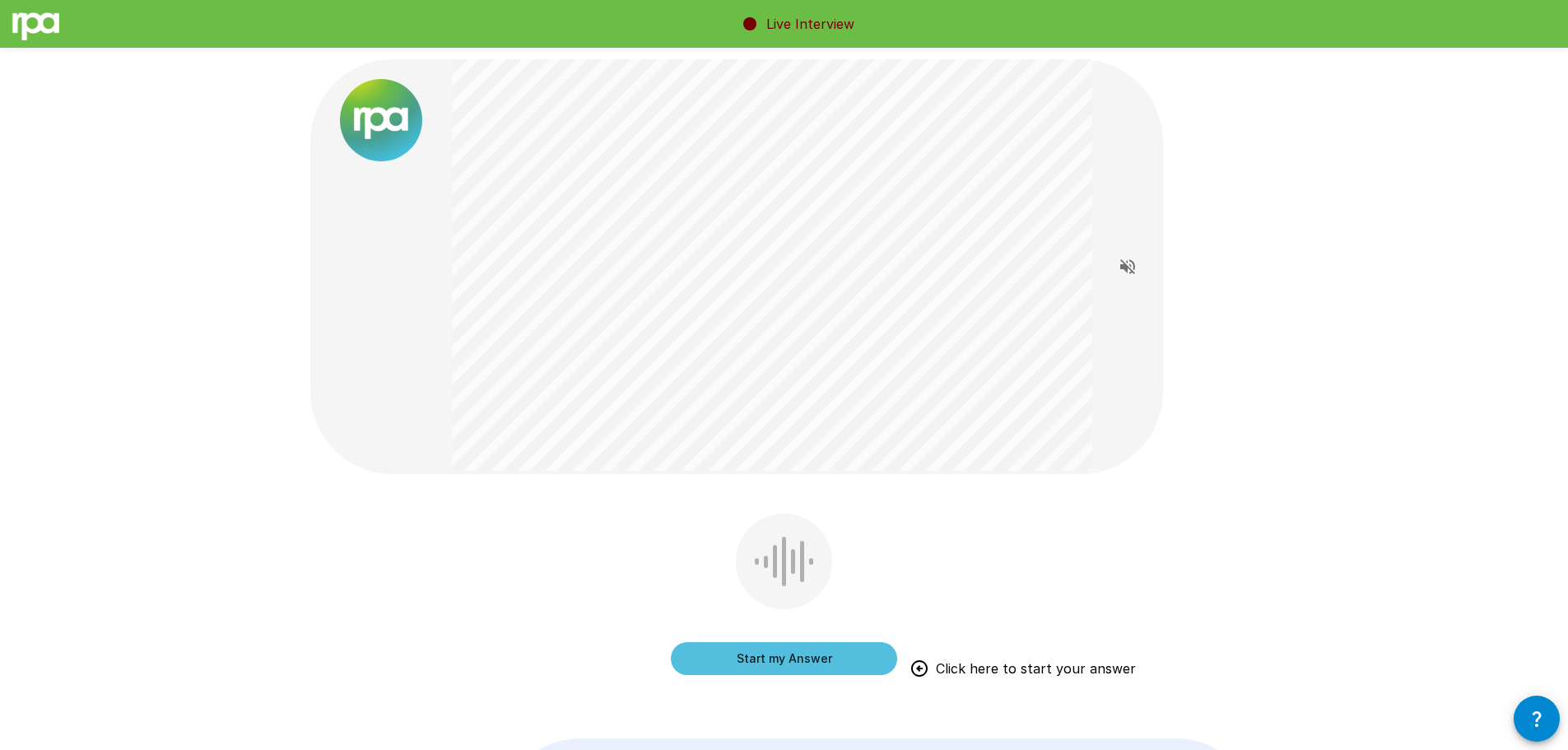
click at [790, 657] on button "Start my Answer" at bounding box center [784, 659] width 226 height 33
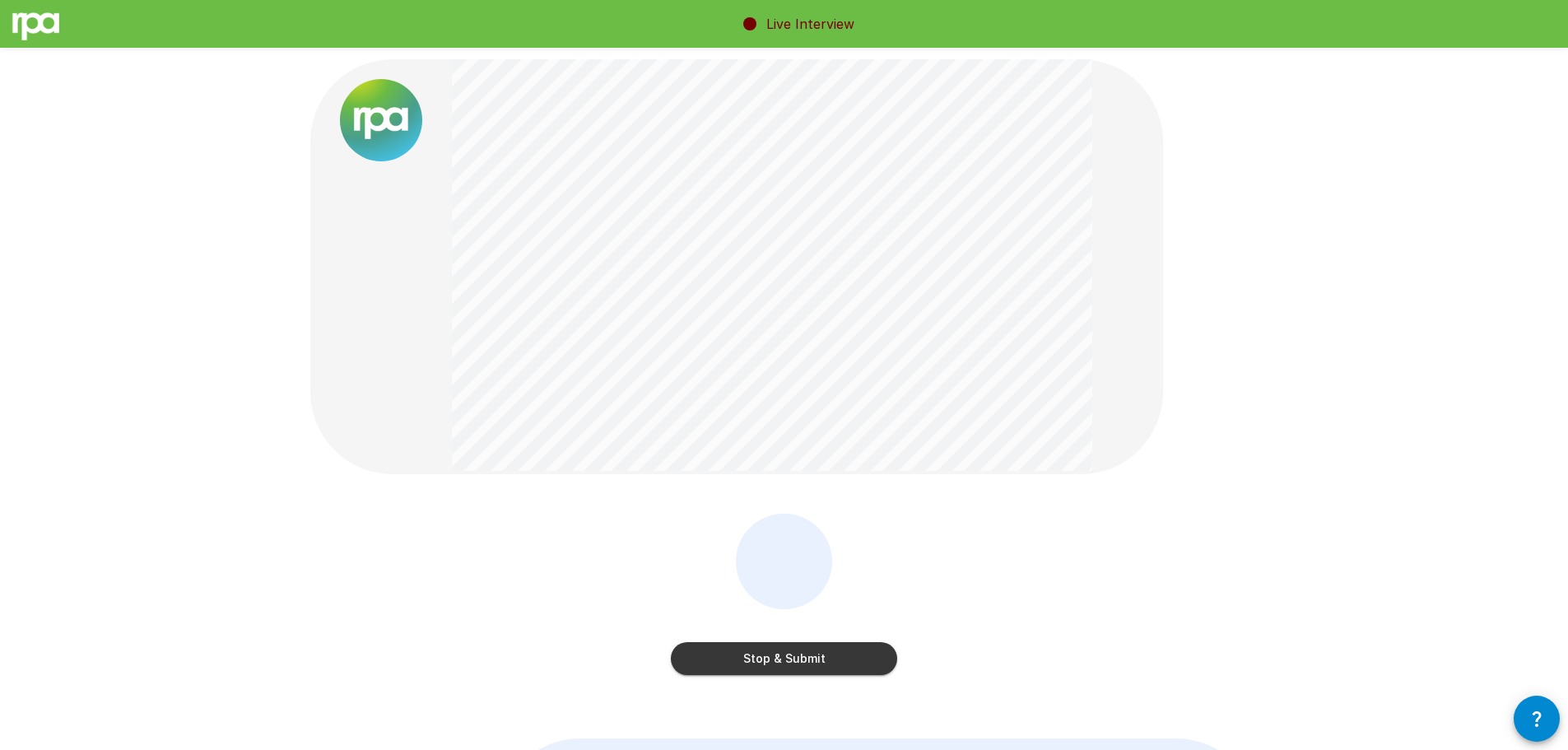
click at [809, 665] on button "Stop & Submit" at bounding box center [784, 659] width 226 height 33
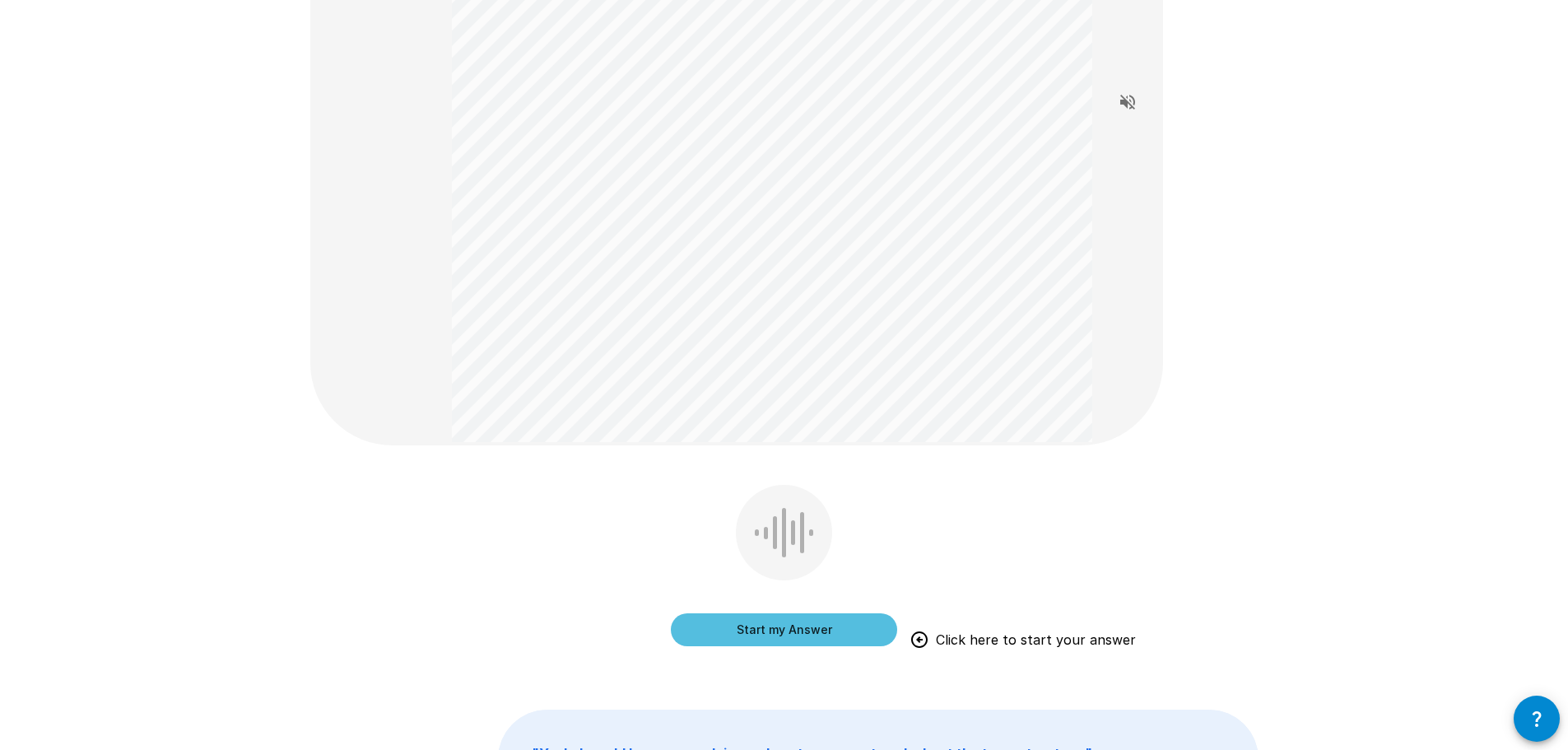
scroll to position [329, 0]
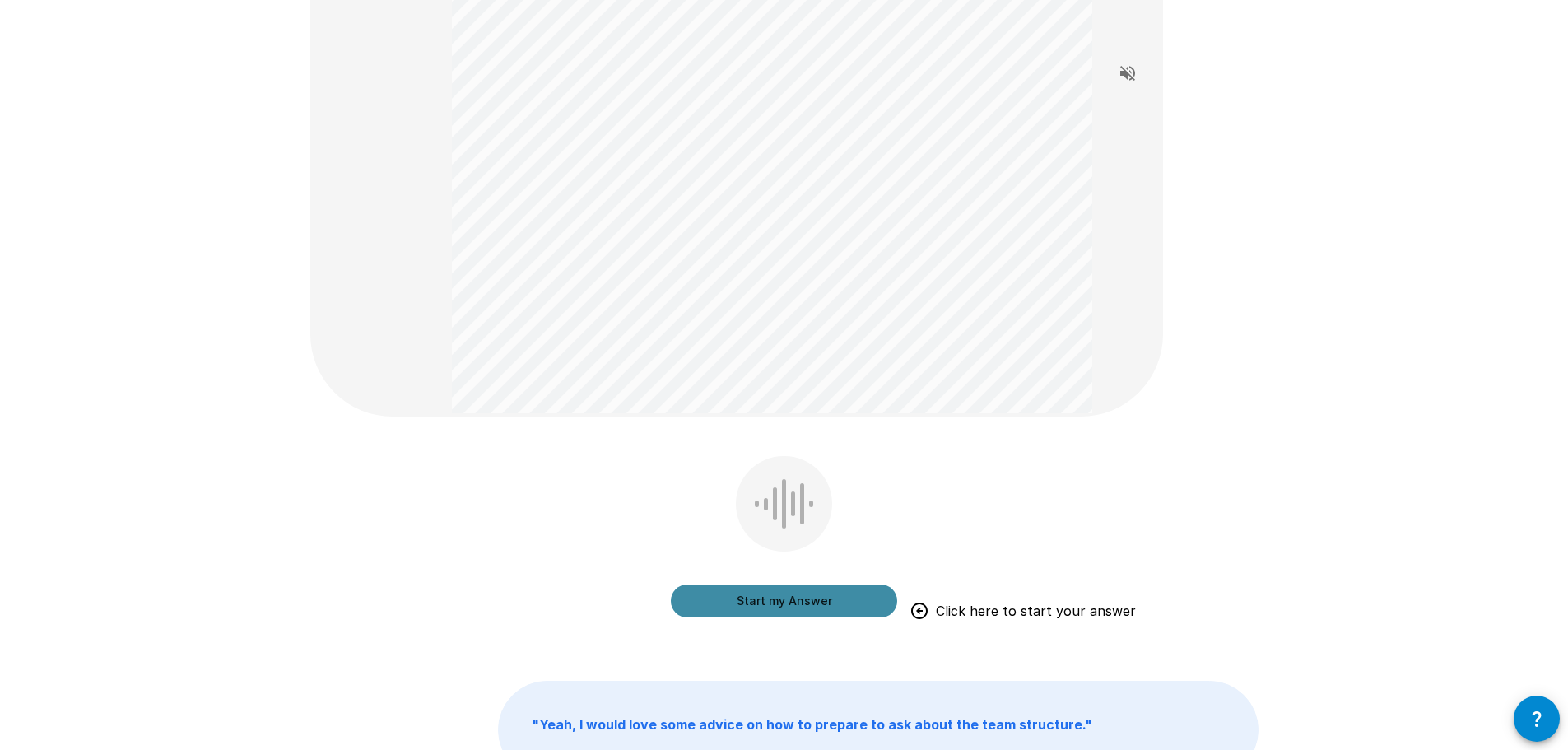
click at [799, 601] on button "Start my Answer" at bounding box center [784, 601] width 226 height 33
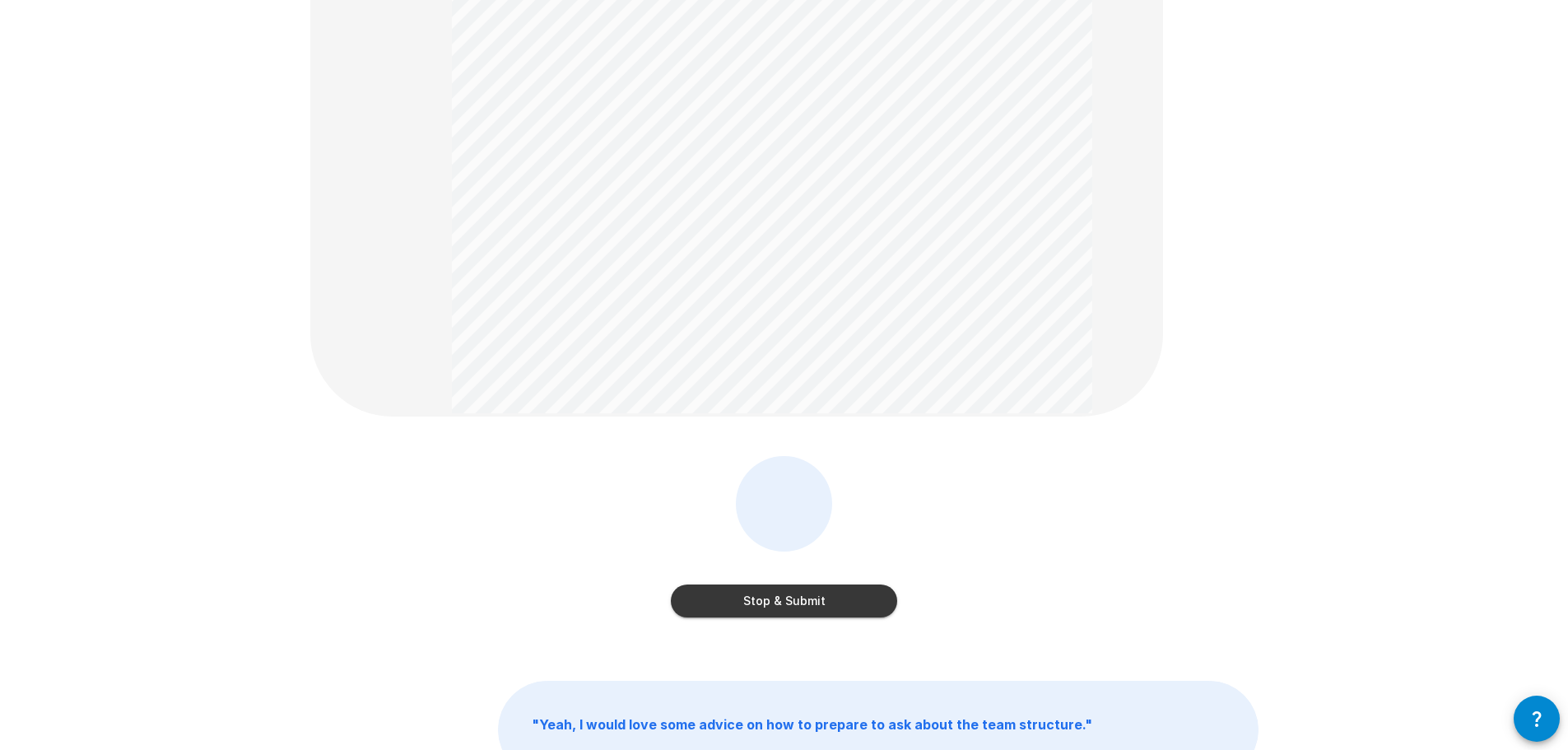
click at [809, 596] on button "Stop & Submit" at bounding box center [784, 601] width 226 height 33
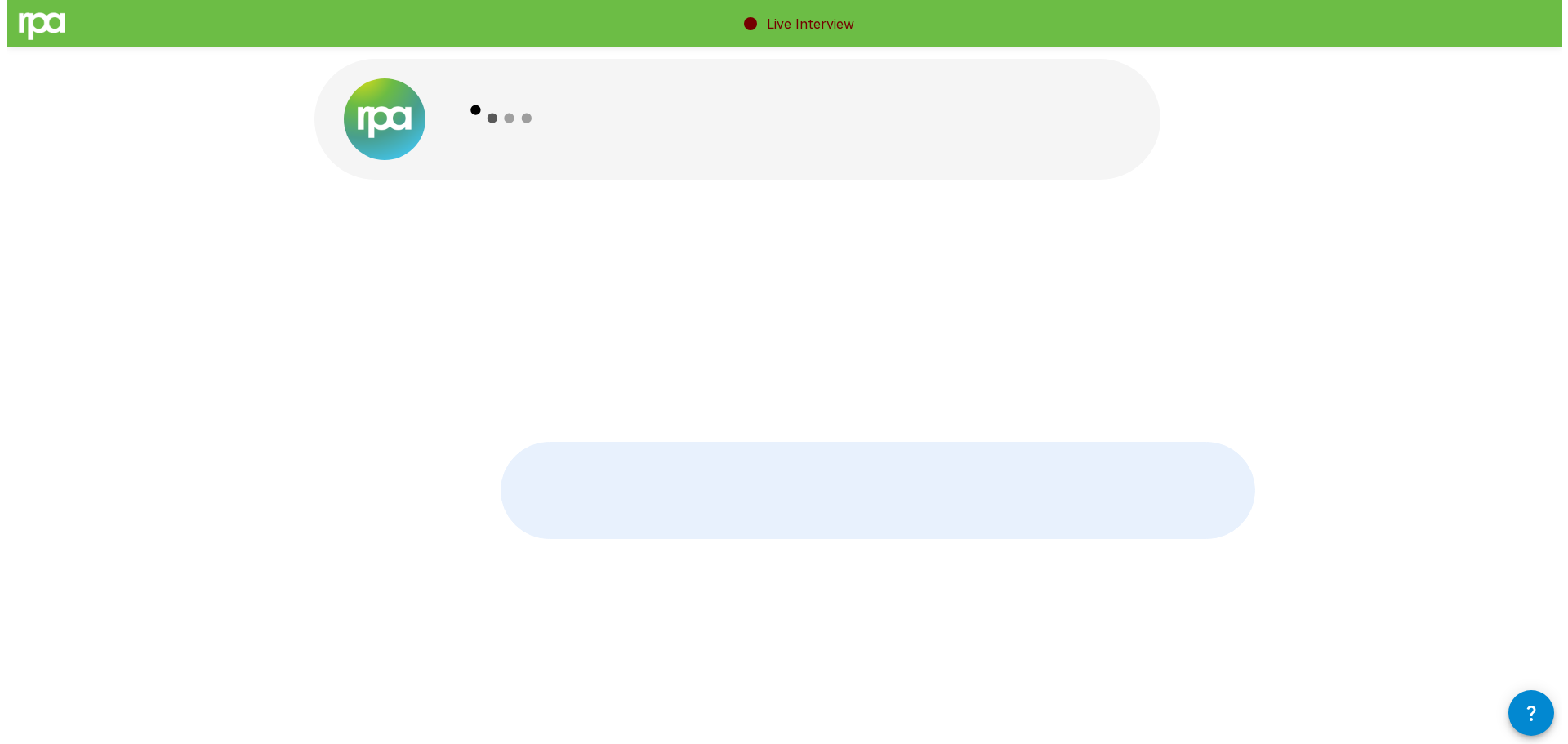
scroll to position [0, 0]
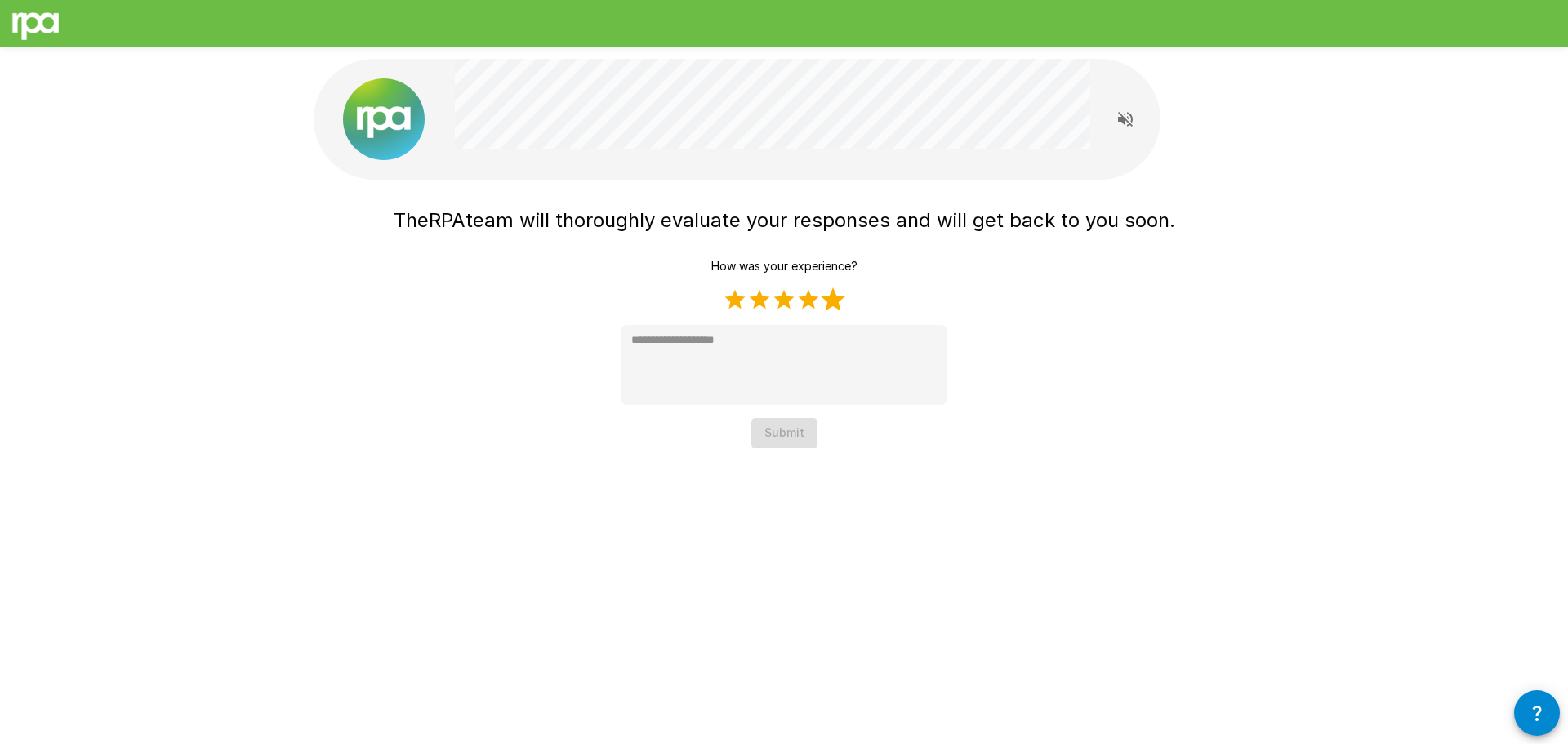
click at [837, 302] on label "5 Stars" at bounding box center [833, 300] width 25 height 25
type textarea "*"
click at [786, 430] on button "Submit" at bounding box center [784, 433] width 66 height 30
